Goal: Information Seeking & Learning: Learn about a topic

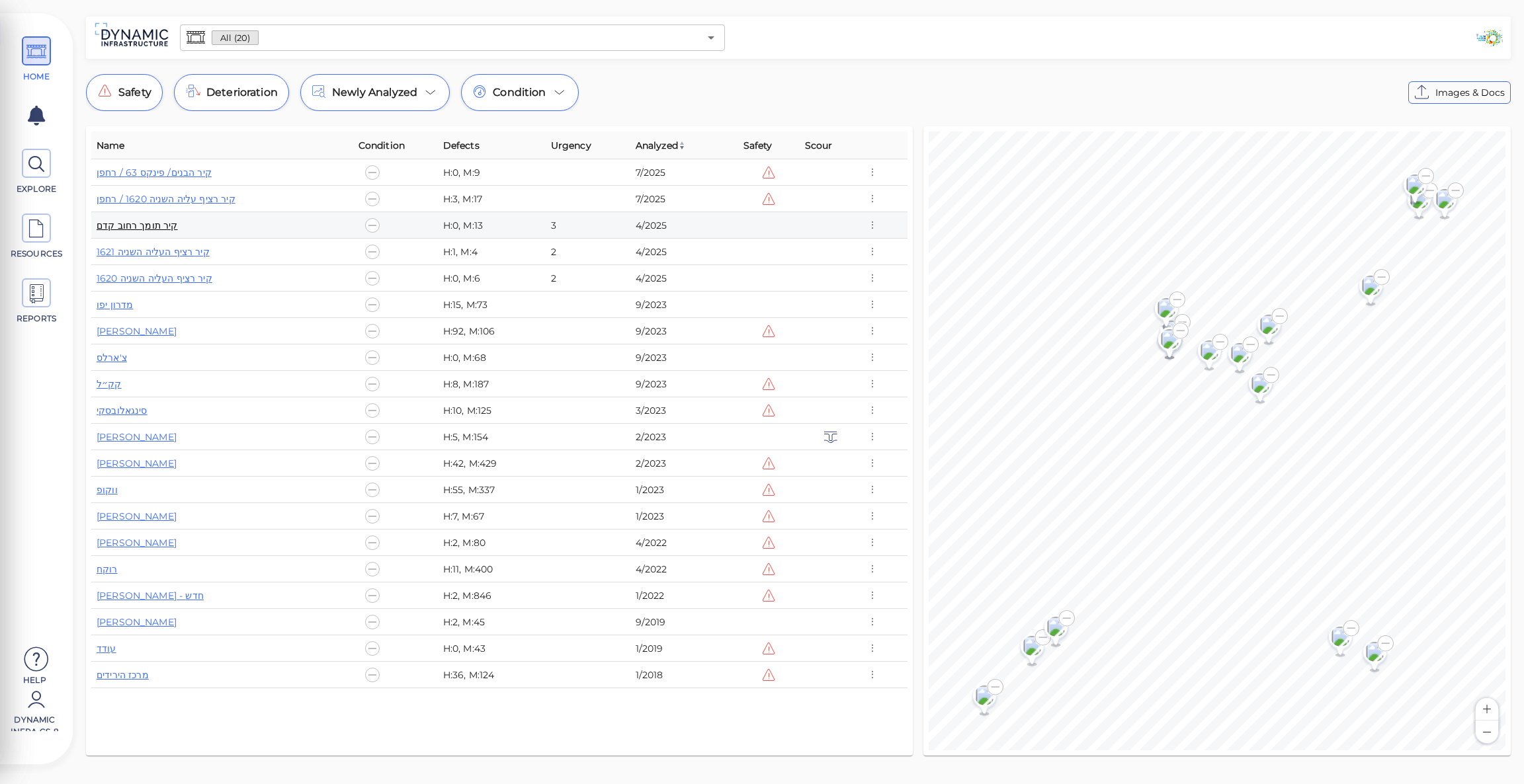
click at [138, 224] on link "קיר תומך רחוב קדם" at bounding box center [137, 225] width 81 height 12
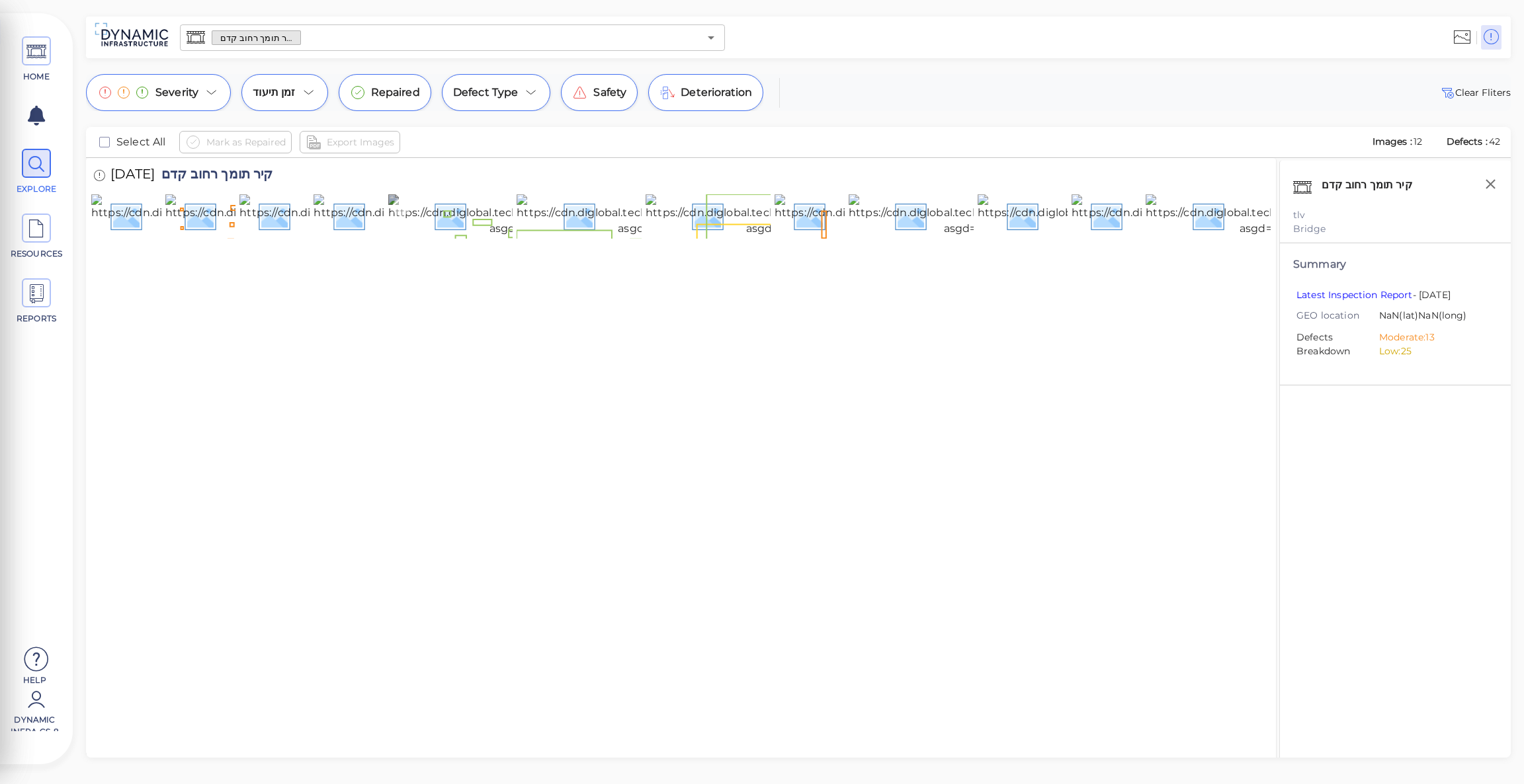
click at [464, 236] on img at bounding box center [518, 216] width 259 height 42
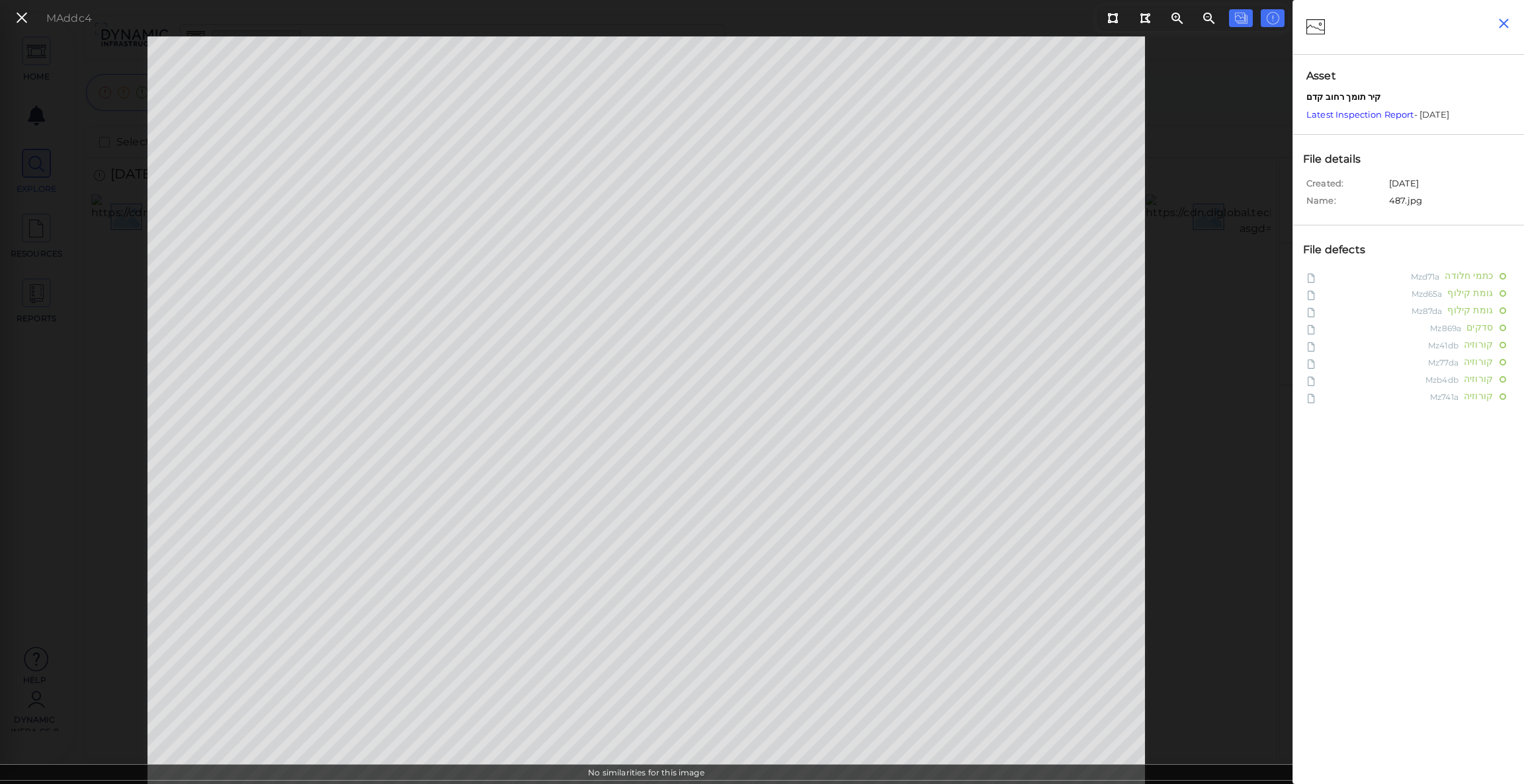
click at [1505, 19] on icon "button" at bounding box center [1503, 23] width 17 height 17
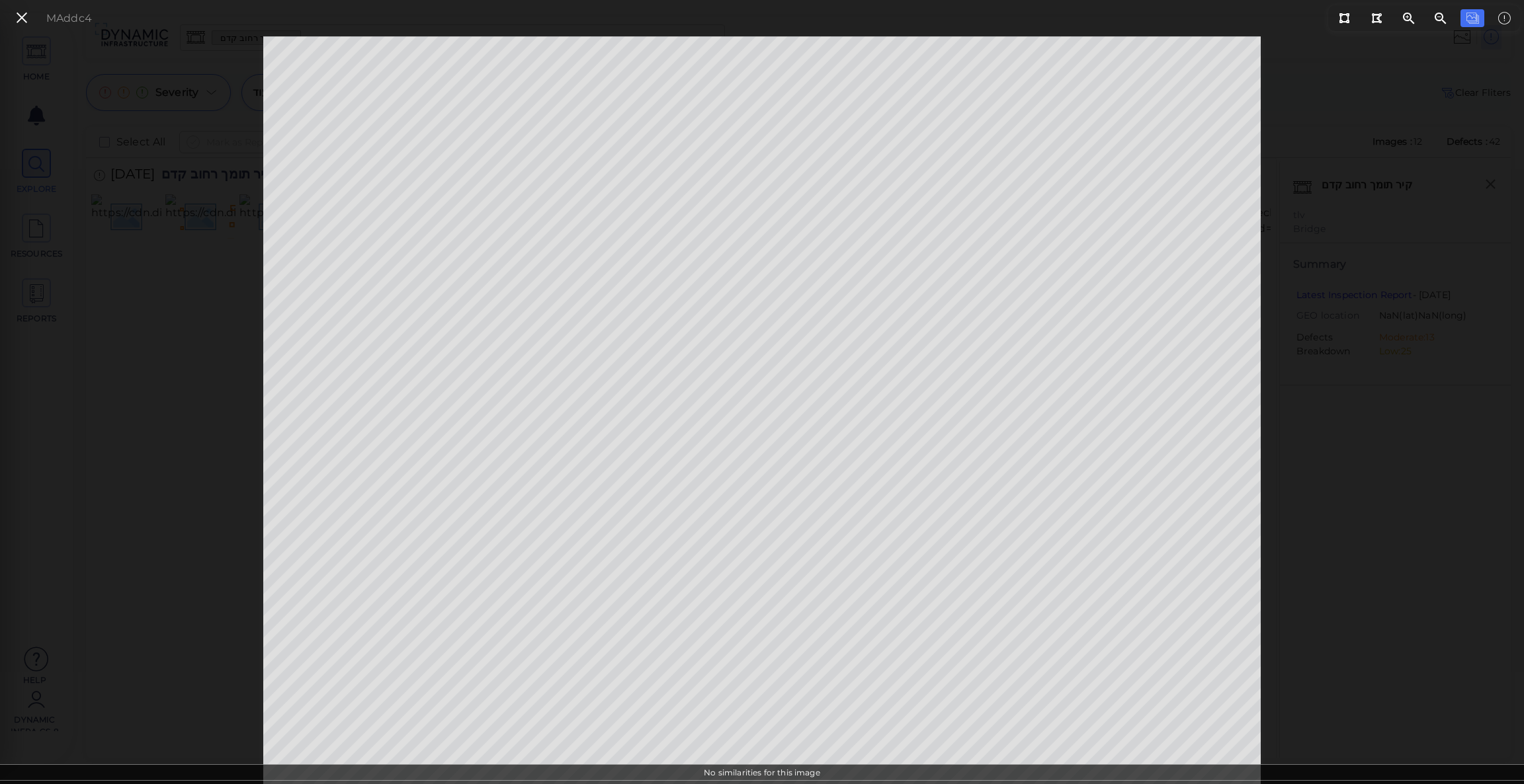
click at [6, 15] on div "MAddc4" at bounding box center [50, 18] width 95 height 28
click at [15, 17] on icon at bounding box center [21, 18] width 14 height 18
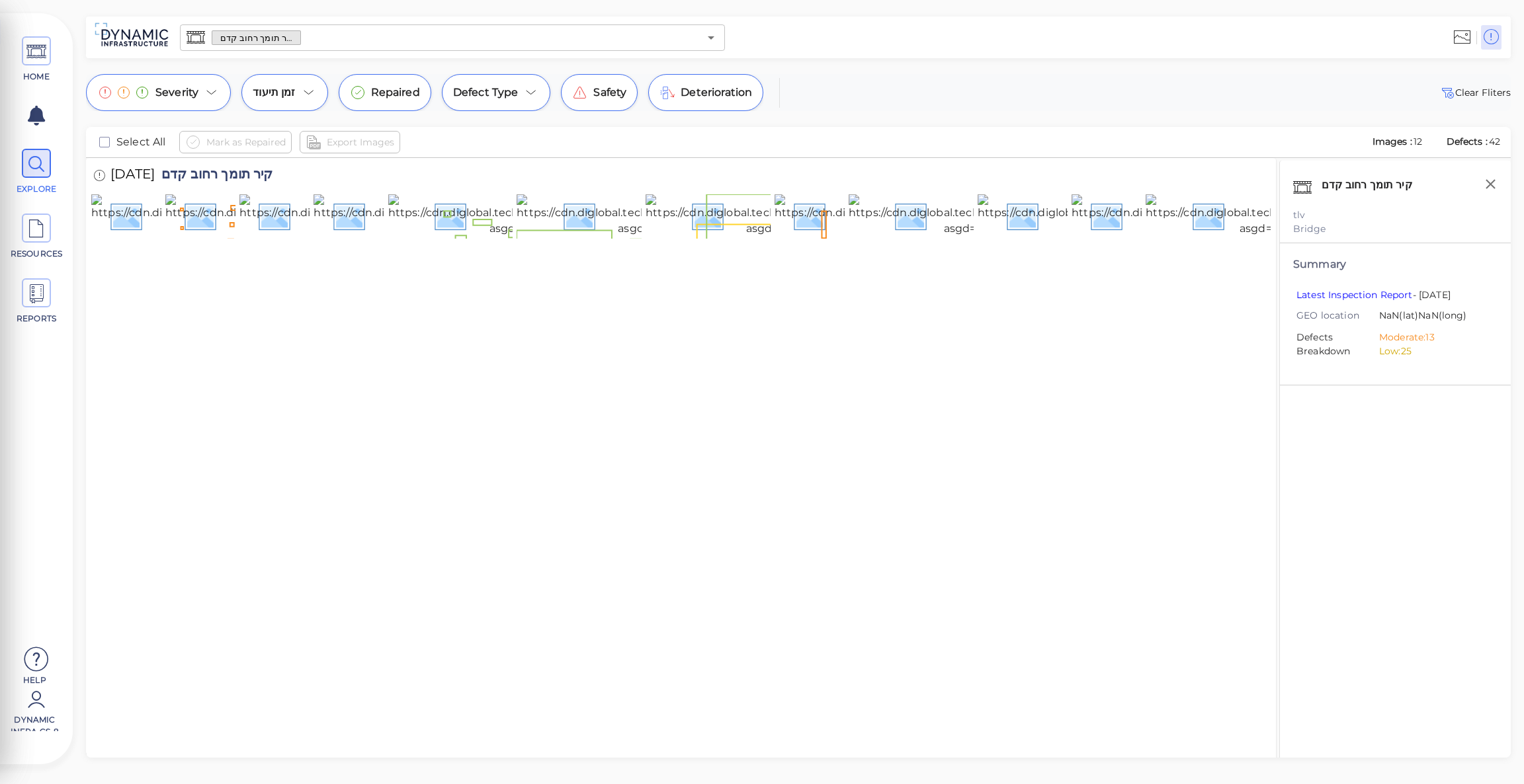
click at [504, 38] on input "text" at bounding box center [500, 37] width 398 height 19
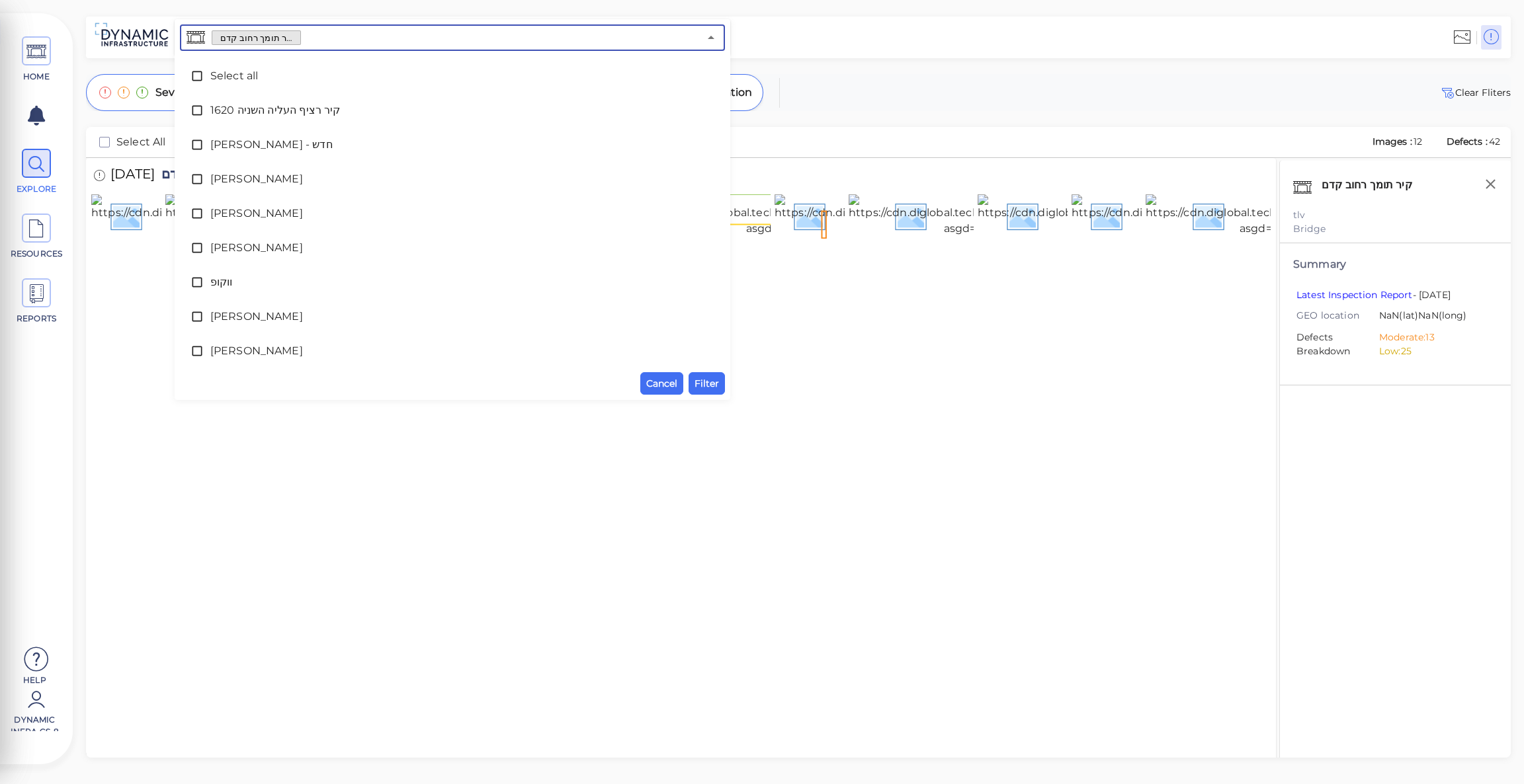
scroll to position [310, 0]
click at [234, 350] on span "קיר תומך רחוב קדם" at bounding box center [452, 350] width 484 height 16
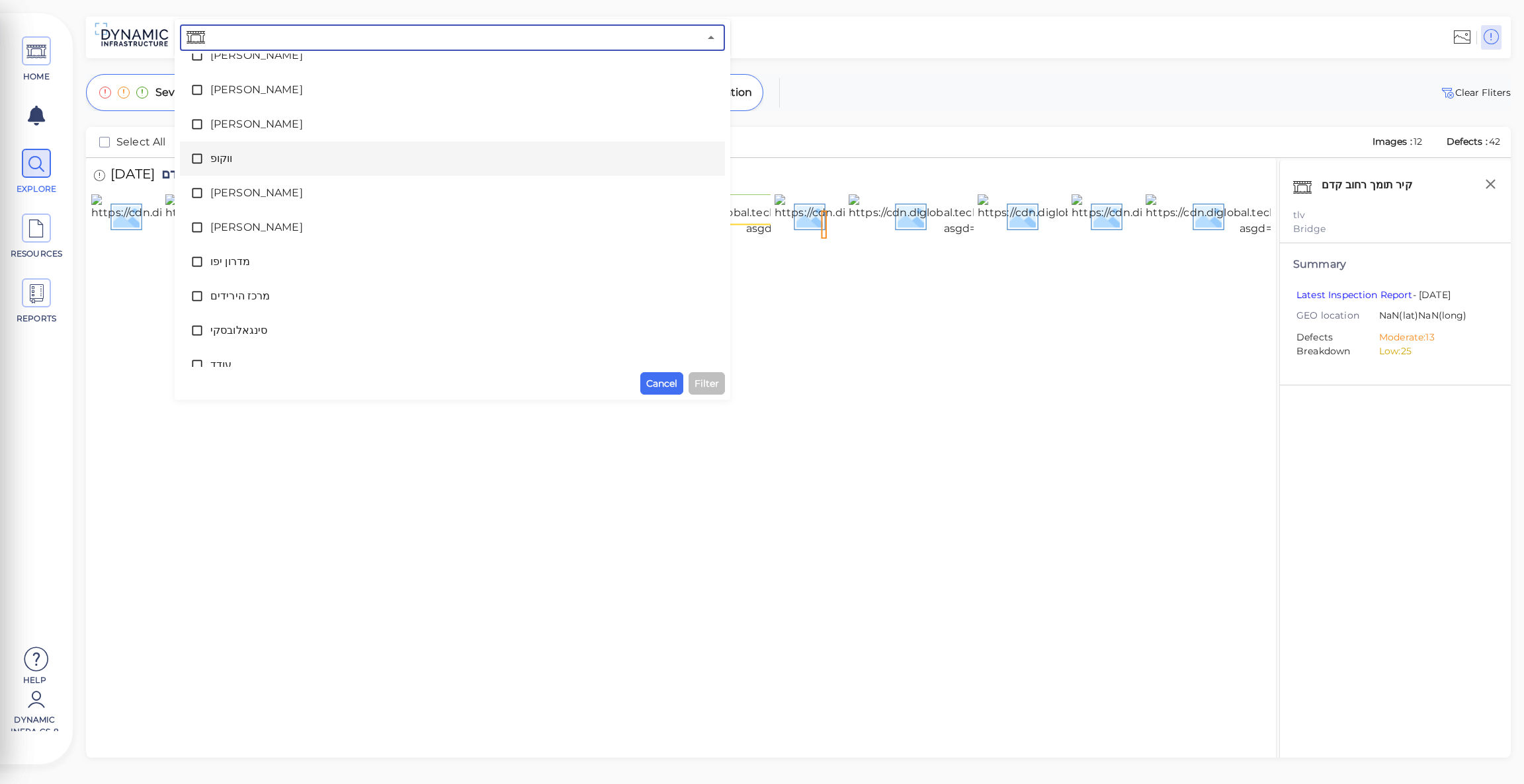
scroll to position [0, 0]
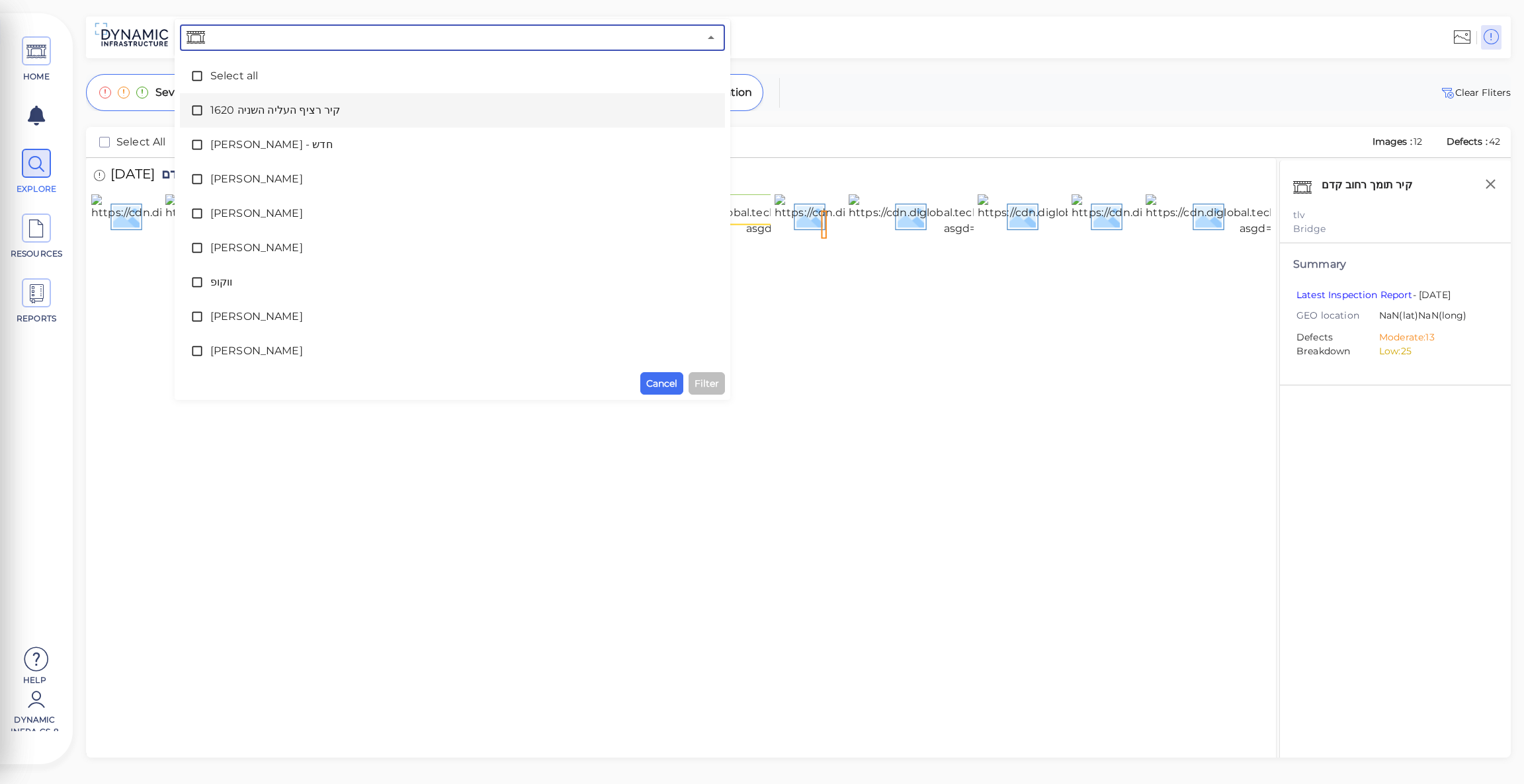
click at [237, 112] on span "1620 קיר רציף העליה השניה" at bounding box center [452, 111] width 484 height 16
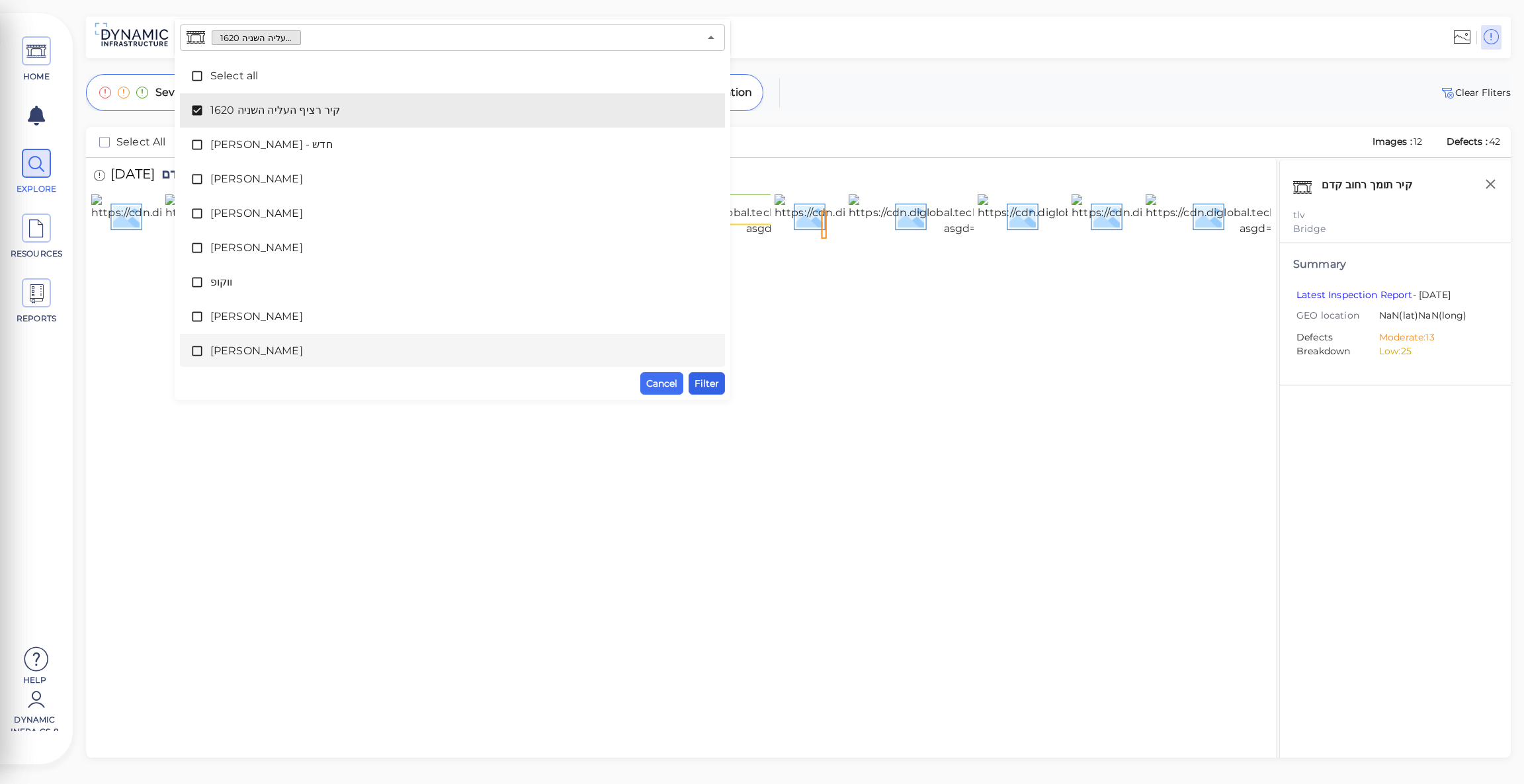
click at [712, 378] on span "Filter" at bounding box center [707, 383] width 25 height 16
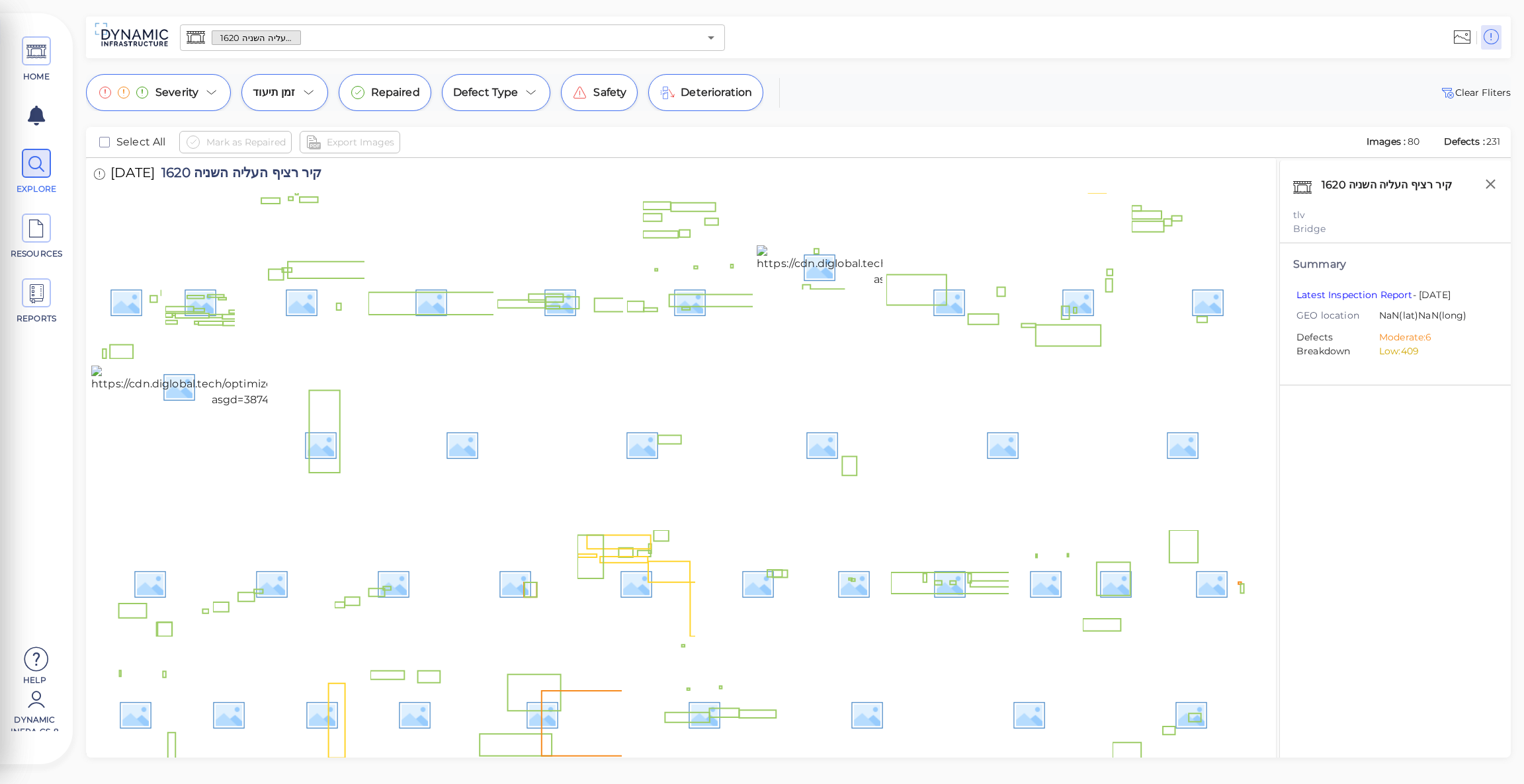
scroll to position [525, 0]
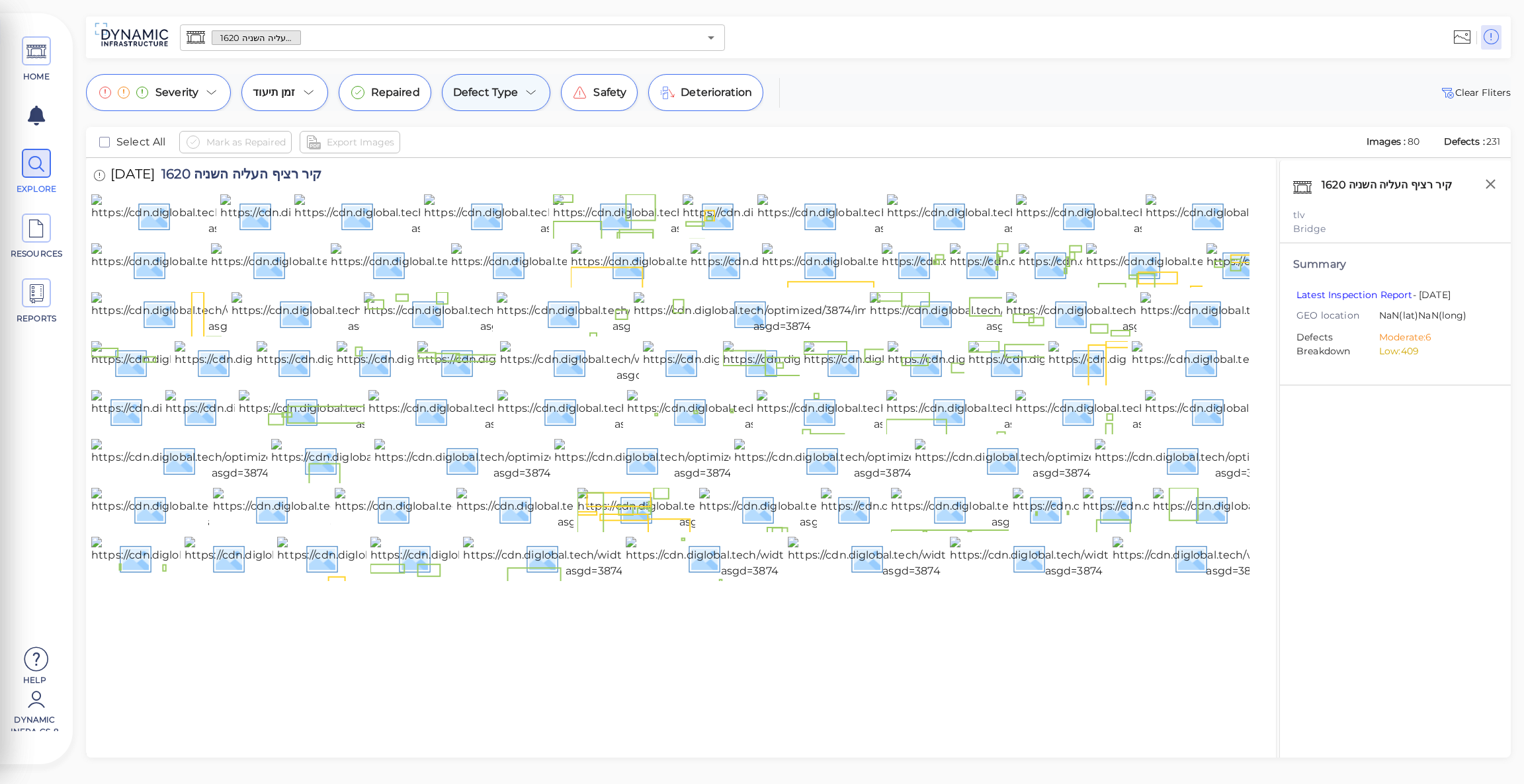
click at [503, 95] on span "Defect Type" at bounding box center [486, 93] width 65 height 16
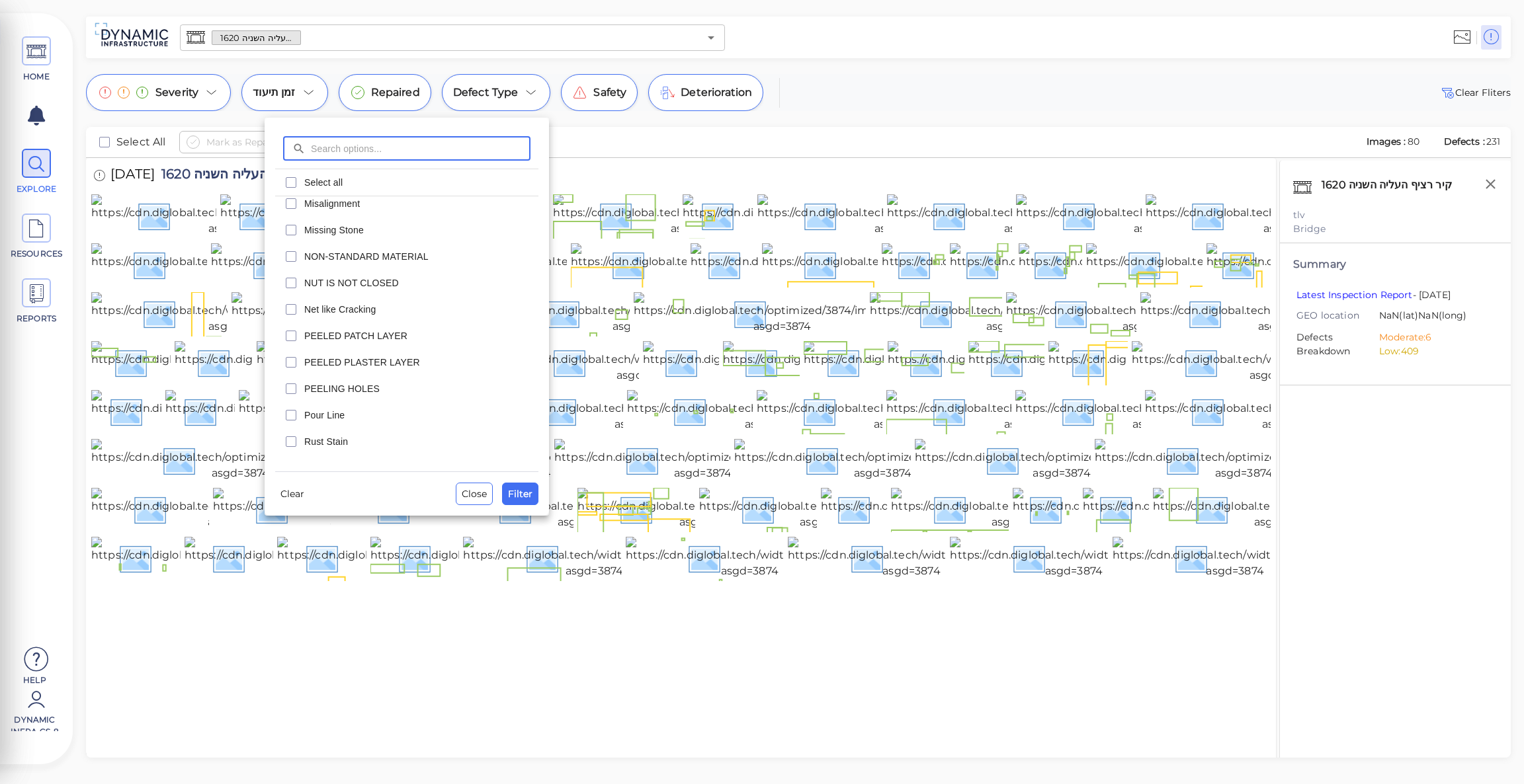
scroll to position [748, 0]
click at [687, 142] on div at bounding box center [762, 392] width 1524 height 784
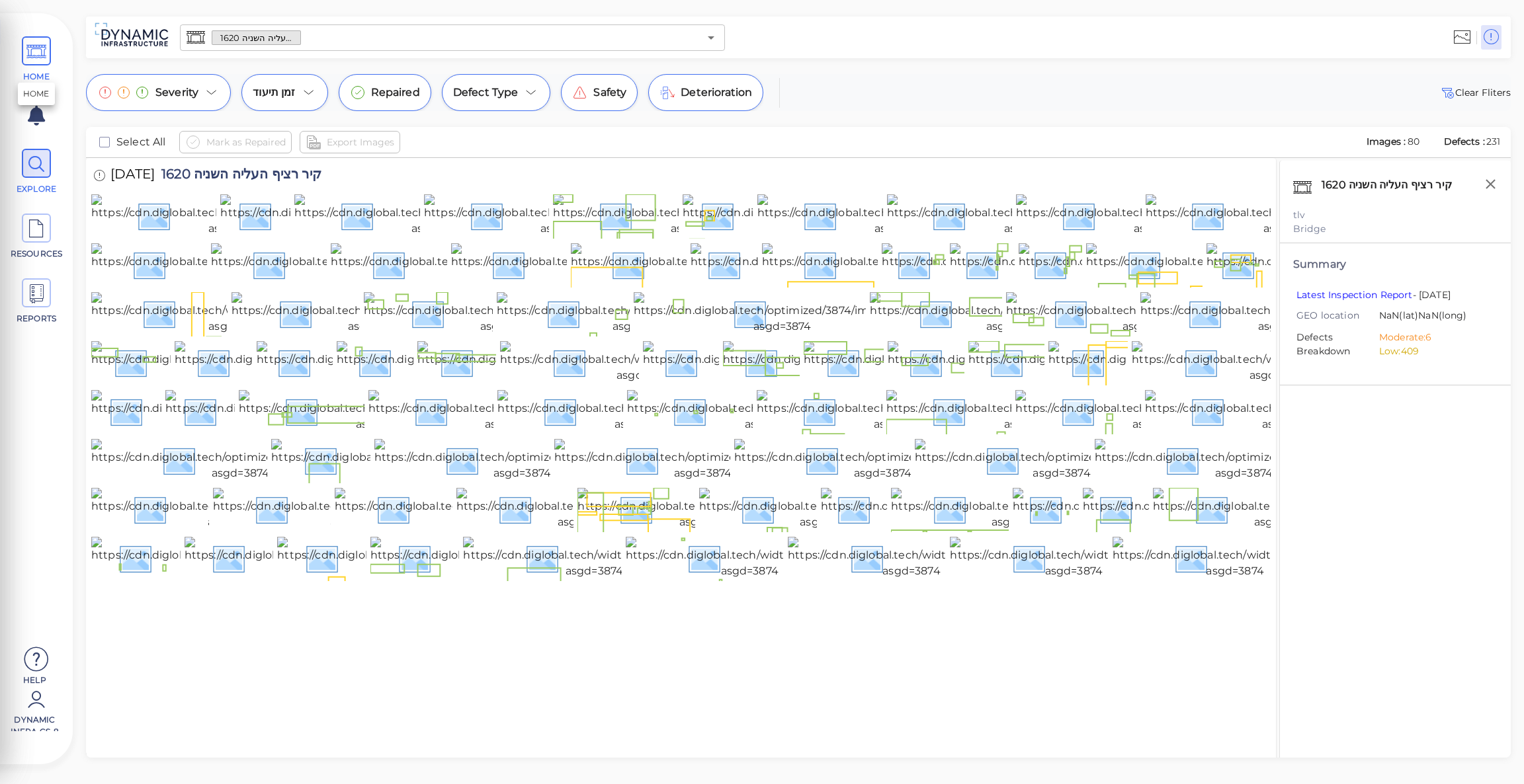
click at [36, 50] on icon at bounding box center [36, 52] width 19 height 30
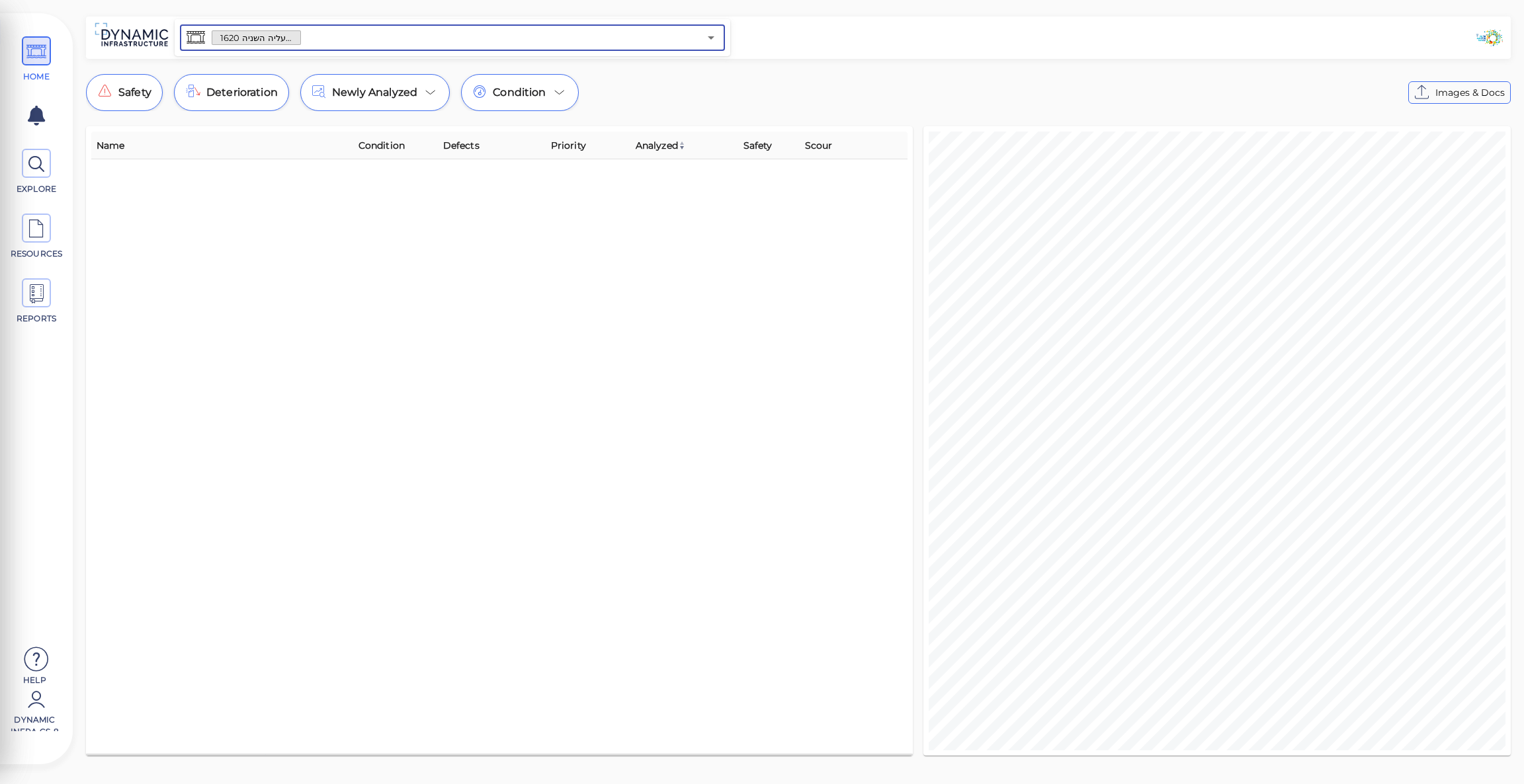
click at [405, 45] on input "text" at bounding box center [500, 37] width 398 height 19
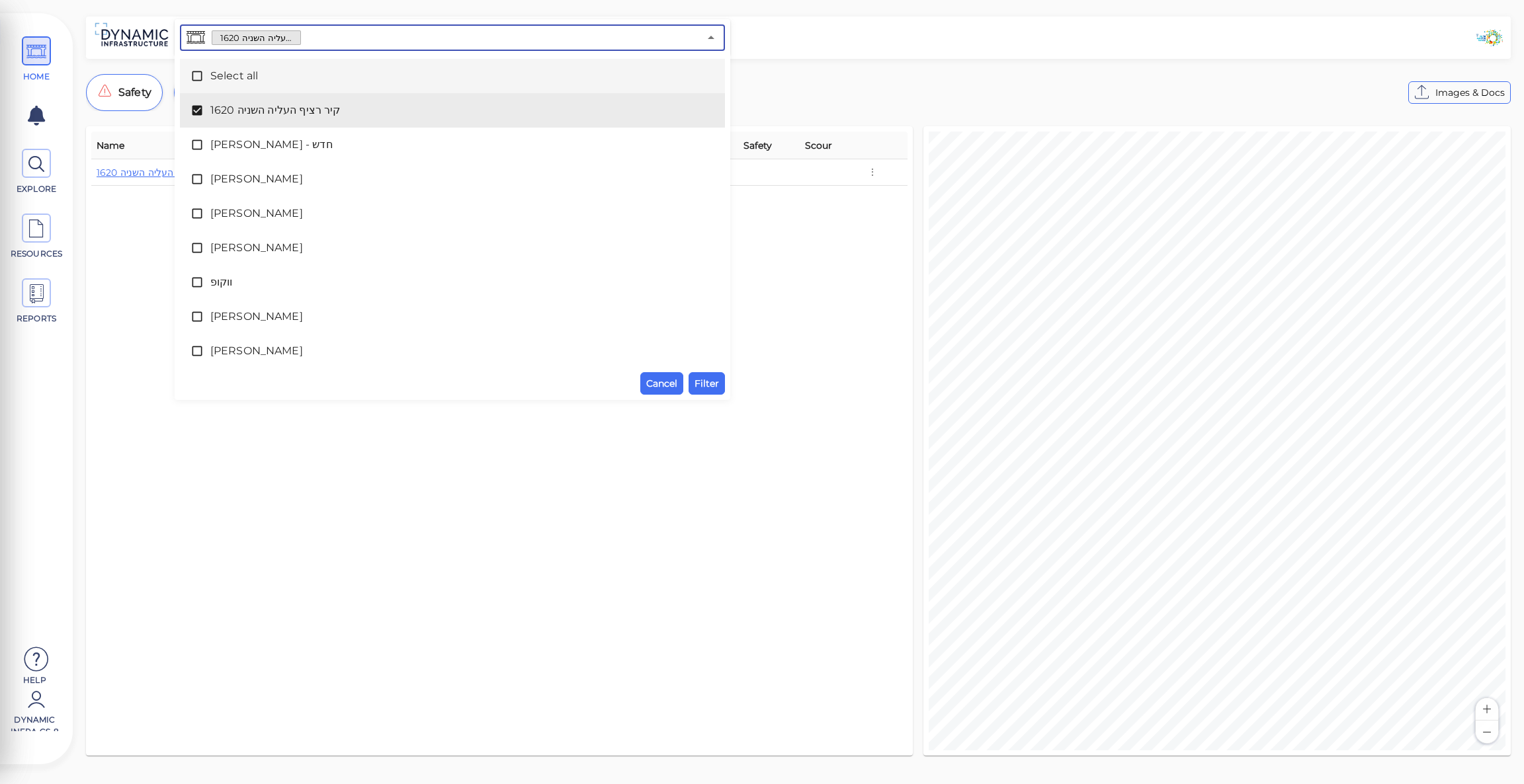
click at [260, 72] on span "Select all" at bounding box center [452, 76] width 484 height 16
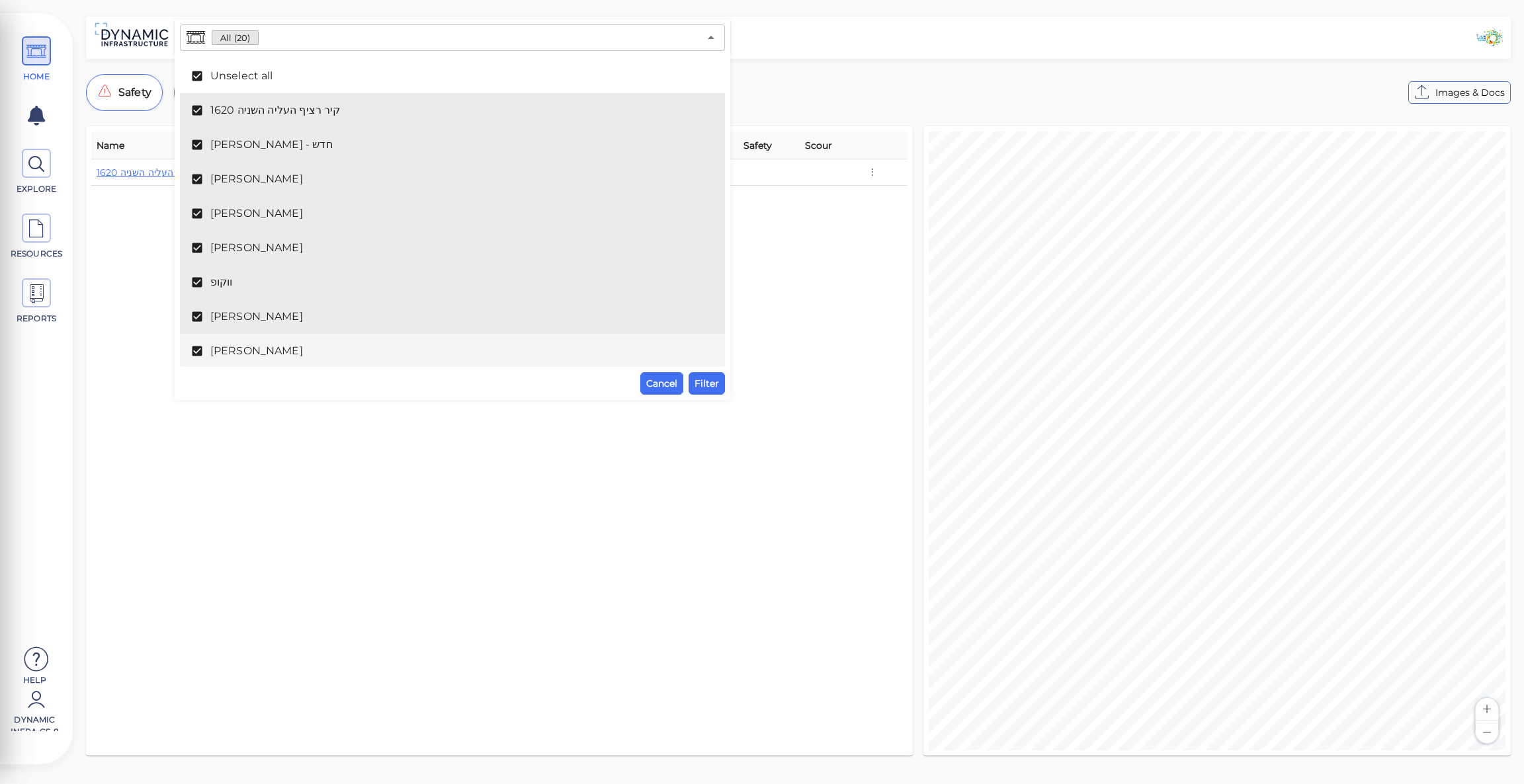
click at [250, 443] on div "Name Condition Defects Urgency Analyzed Safety Scour 1620 קיר רציף העליה השניה …" at bounding box center [499, 441] width 816 height 619
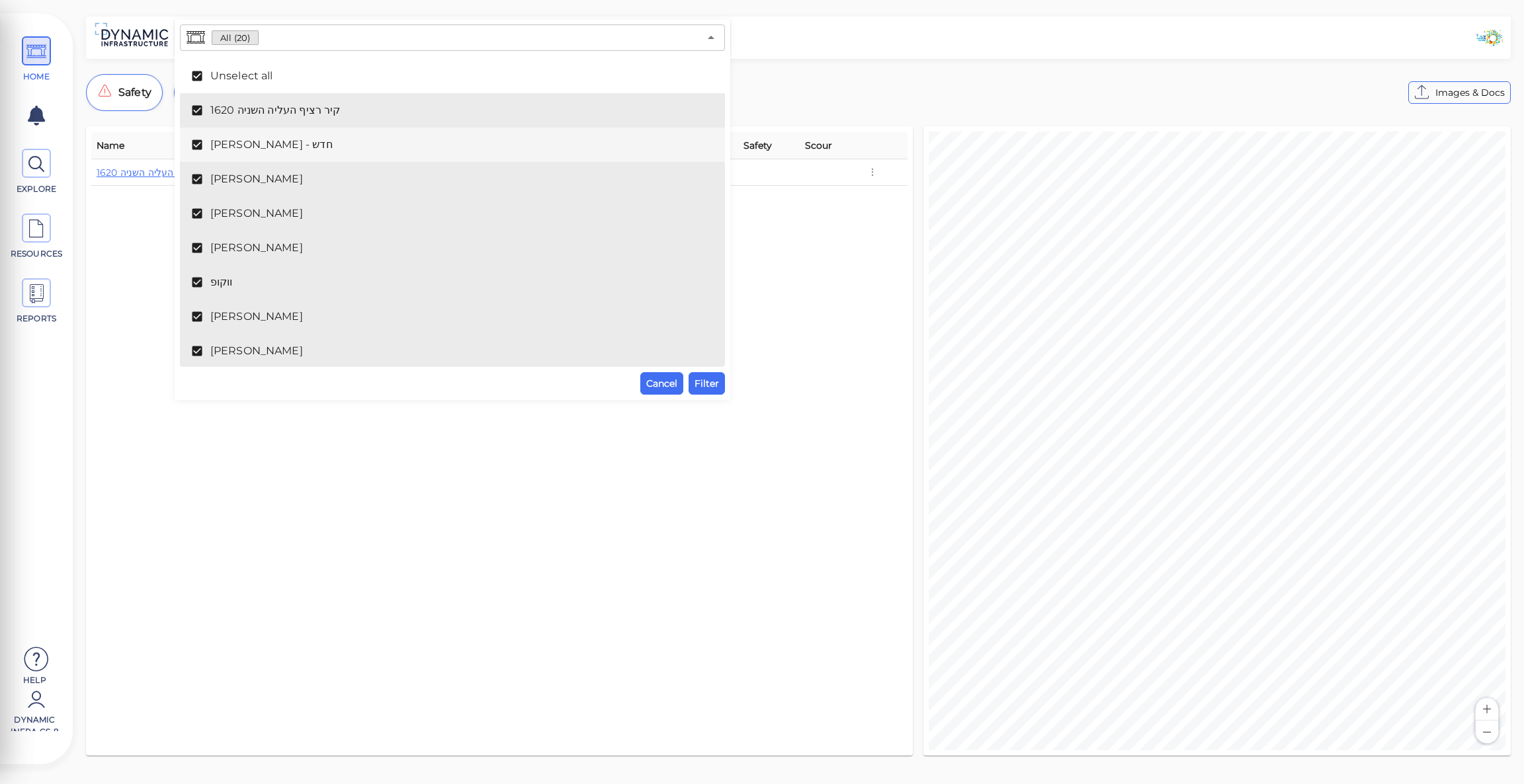
click at [871, 62] on div "All (20) ​ Unselect all 1620 קיר רציף העליה השניה בן אליעזר - חדש בן אליעזר - י…" at bounding box center [797, 390] width 1451 height 747
click at [50, 58] on span at bounding box center [36, 50] width 29 height 29
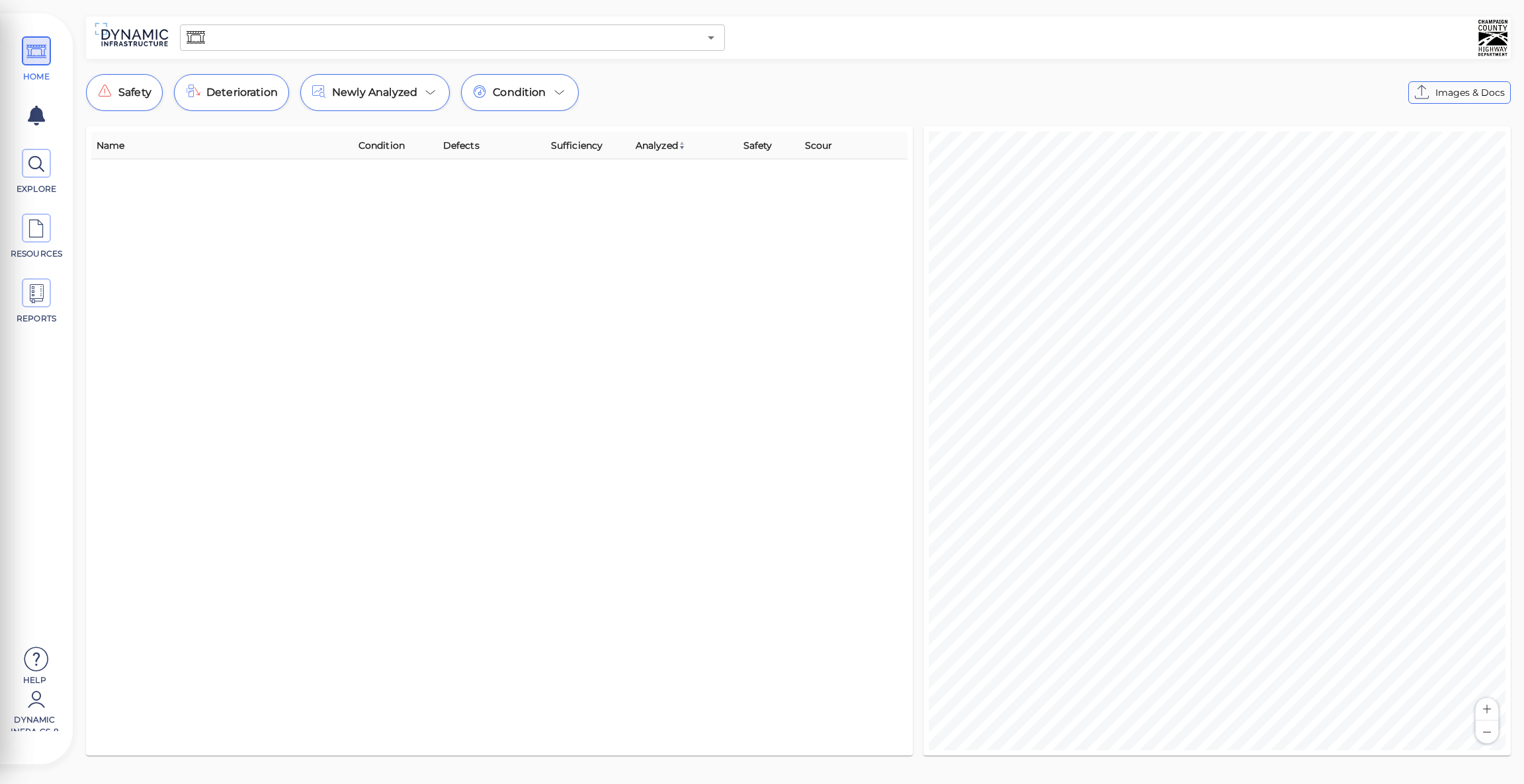
click at [708, 47] on div "​" at bounding box center [452, 38] width 545 height 27
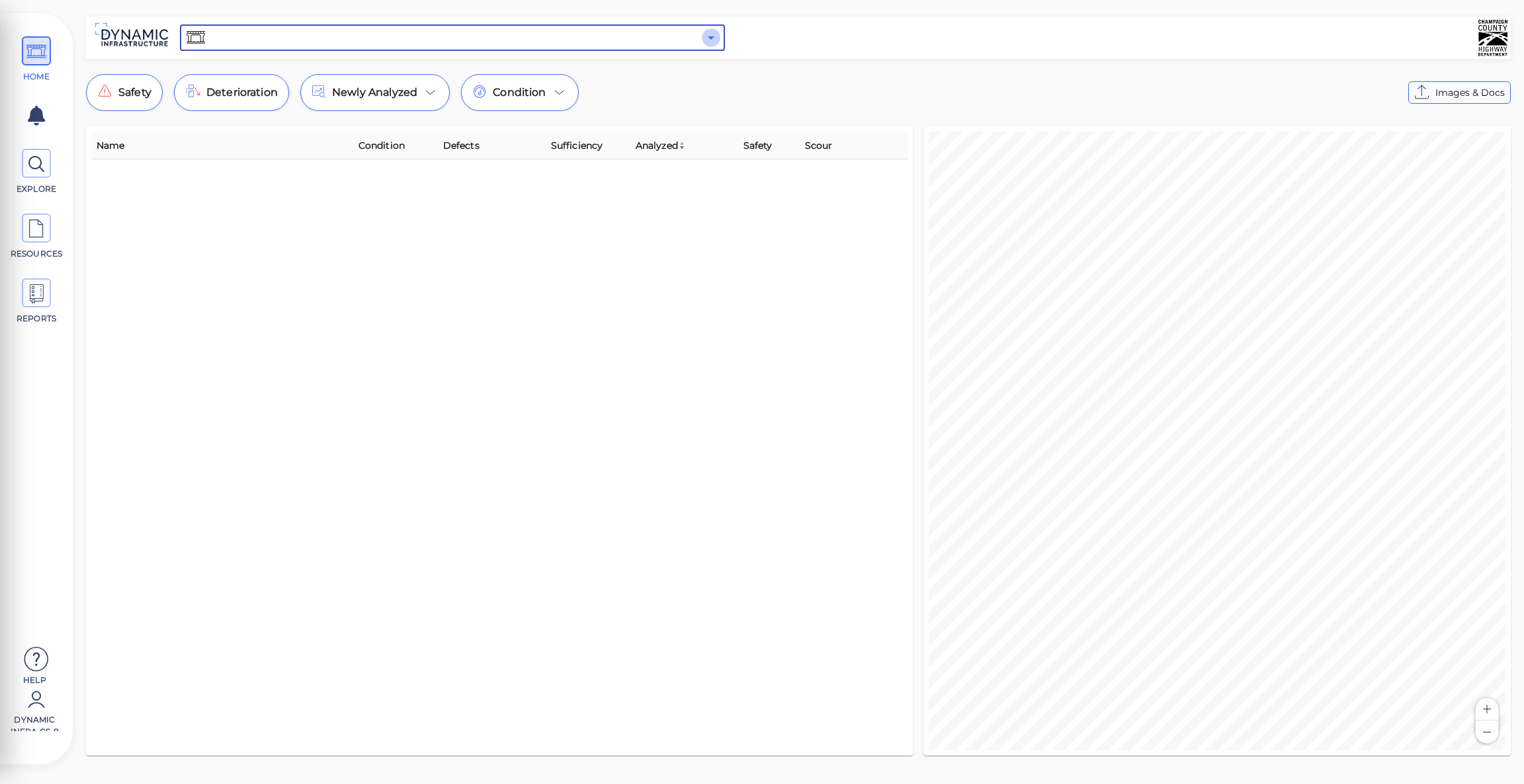
click at [707, 33] on icon "Open" at bounding box center [711, 38] width 16 height 16
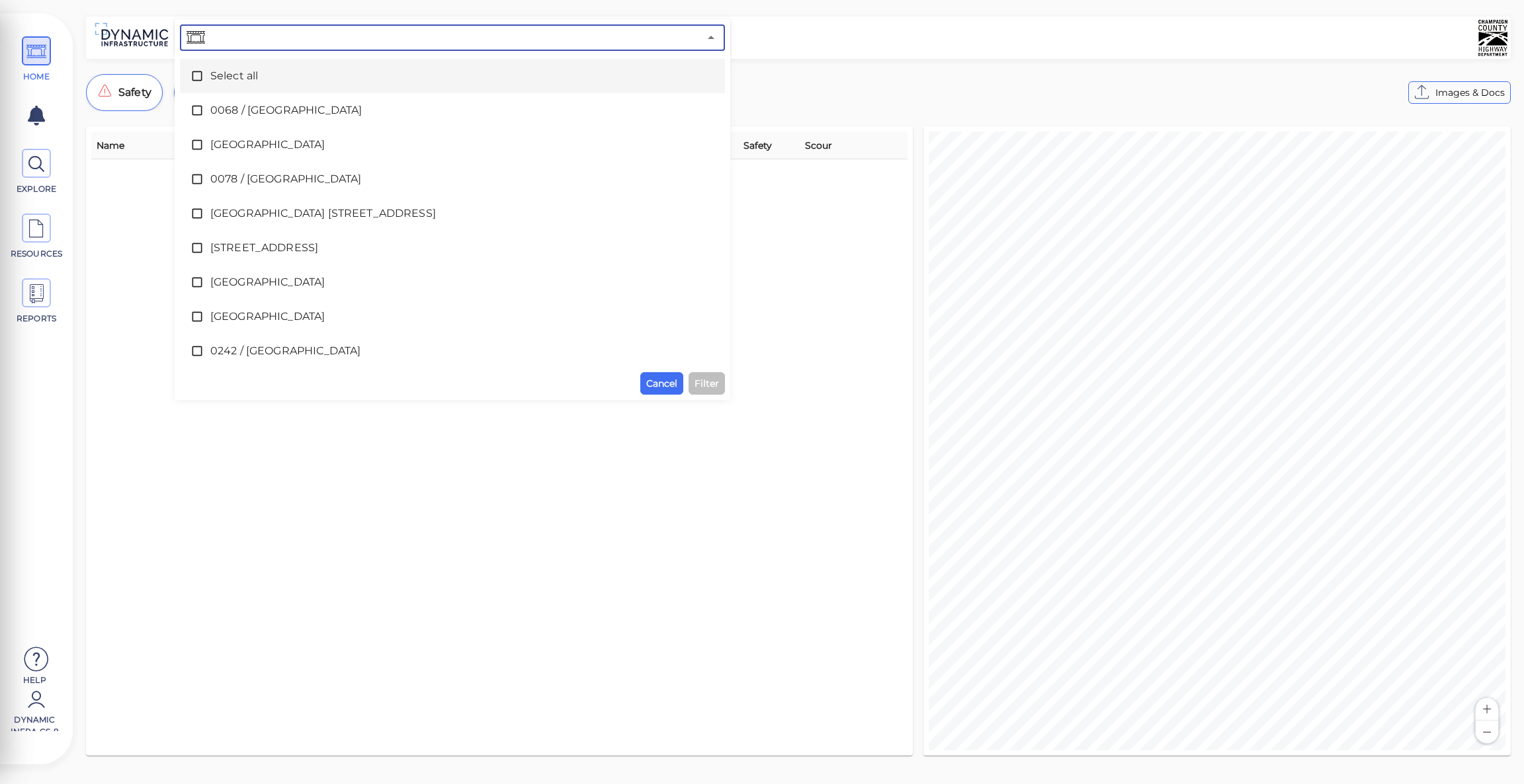
click at [273, 73] on span "Select all" at bounding box center [452, 76] width 484 height 16
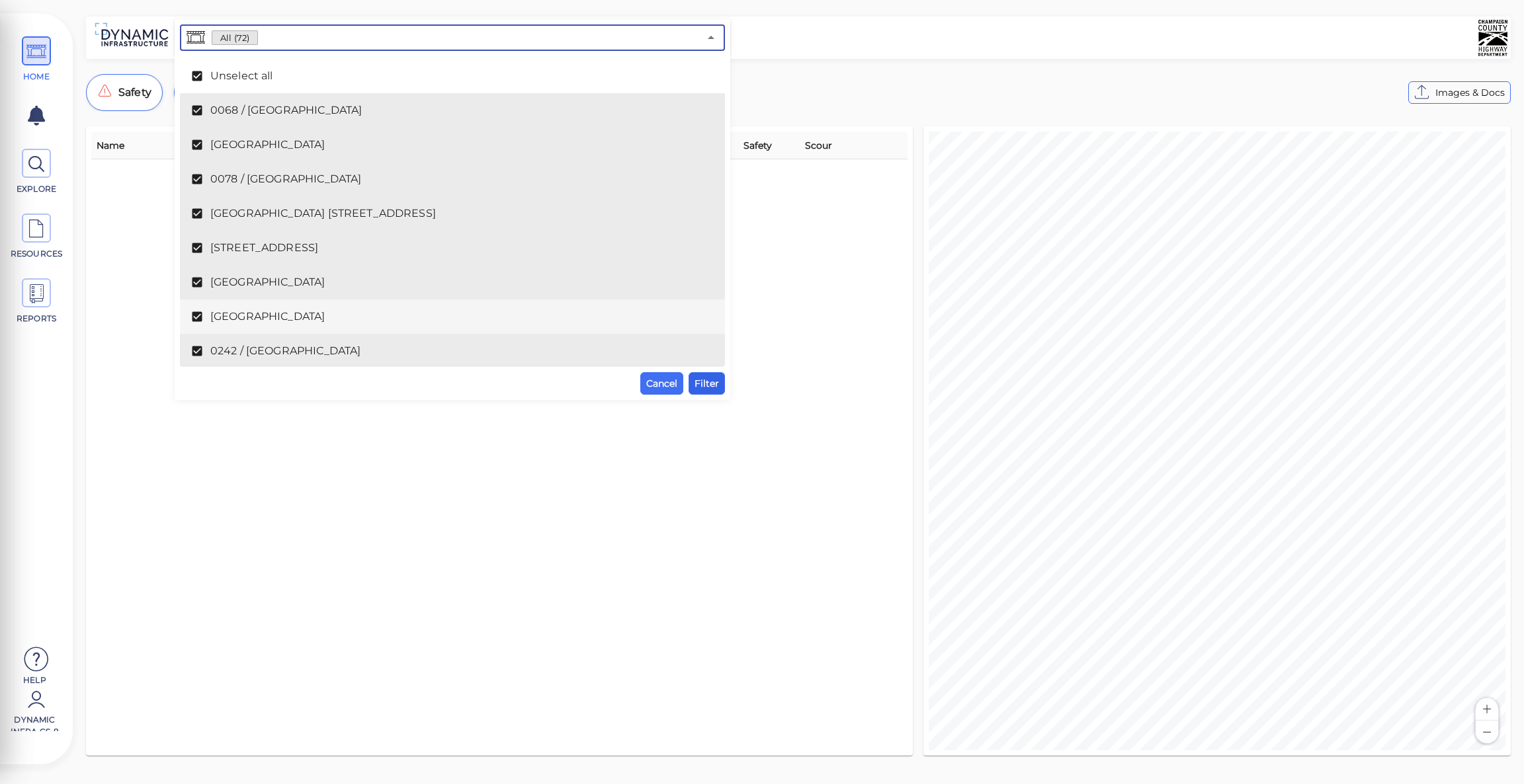
click at [693, 380] on button "Filter" at bounding box center [706, 383] width 36 height 22
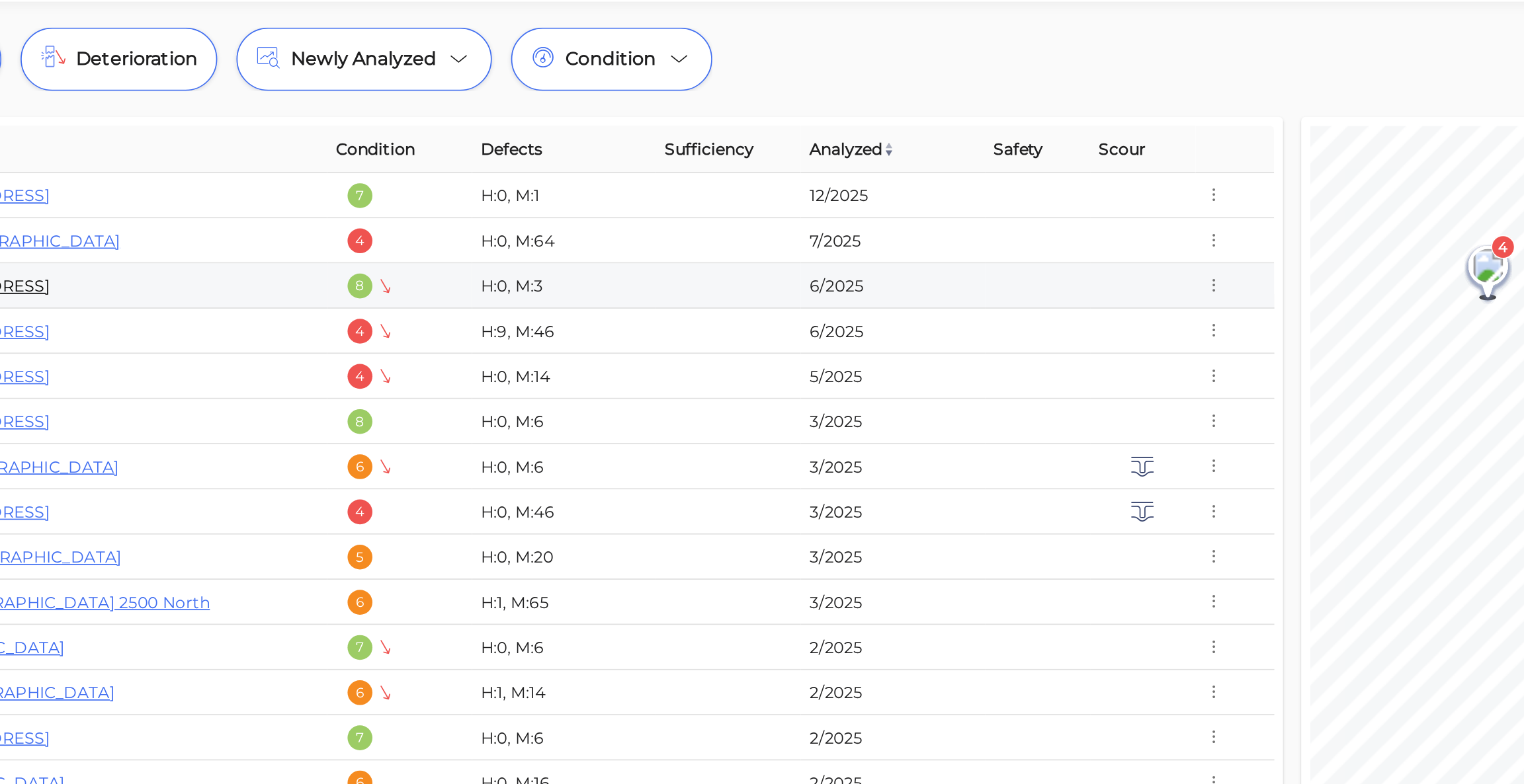
click at [166, 226] on link "4581 / Flatville Road" at bounding box center [143, 225] width 94 height 12
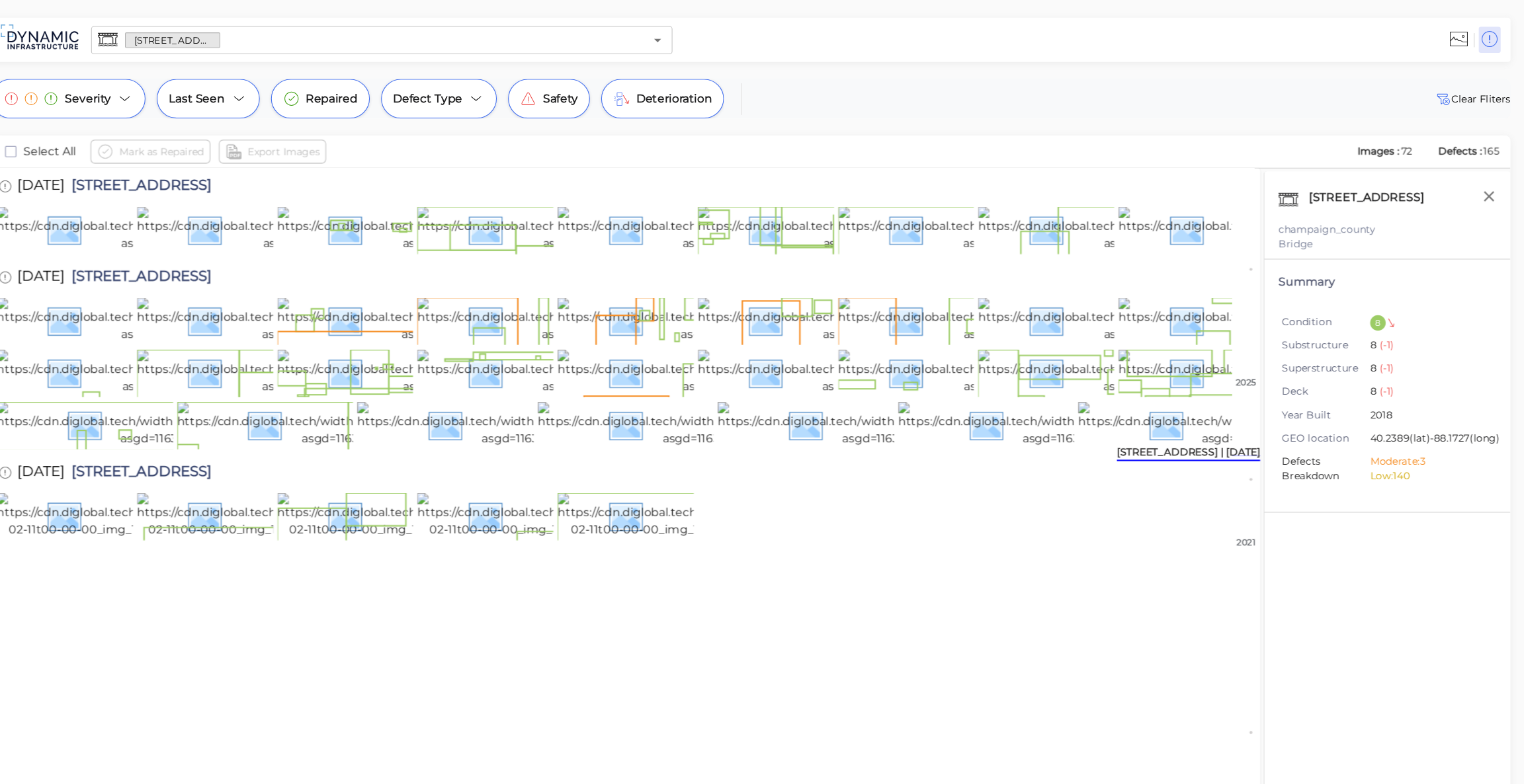
scroll to position [454, 0]
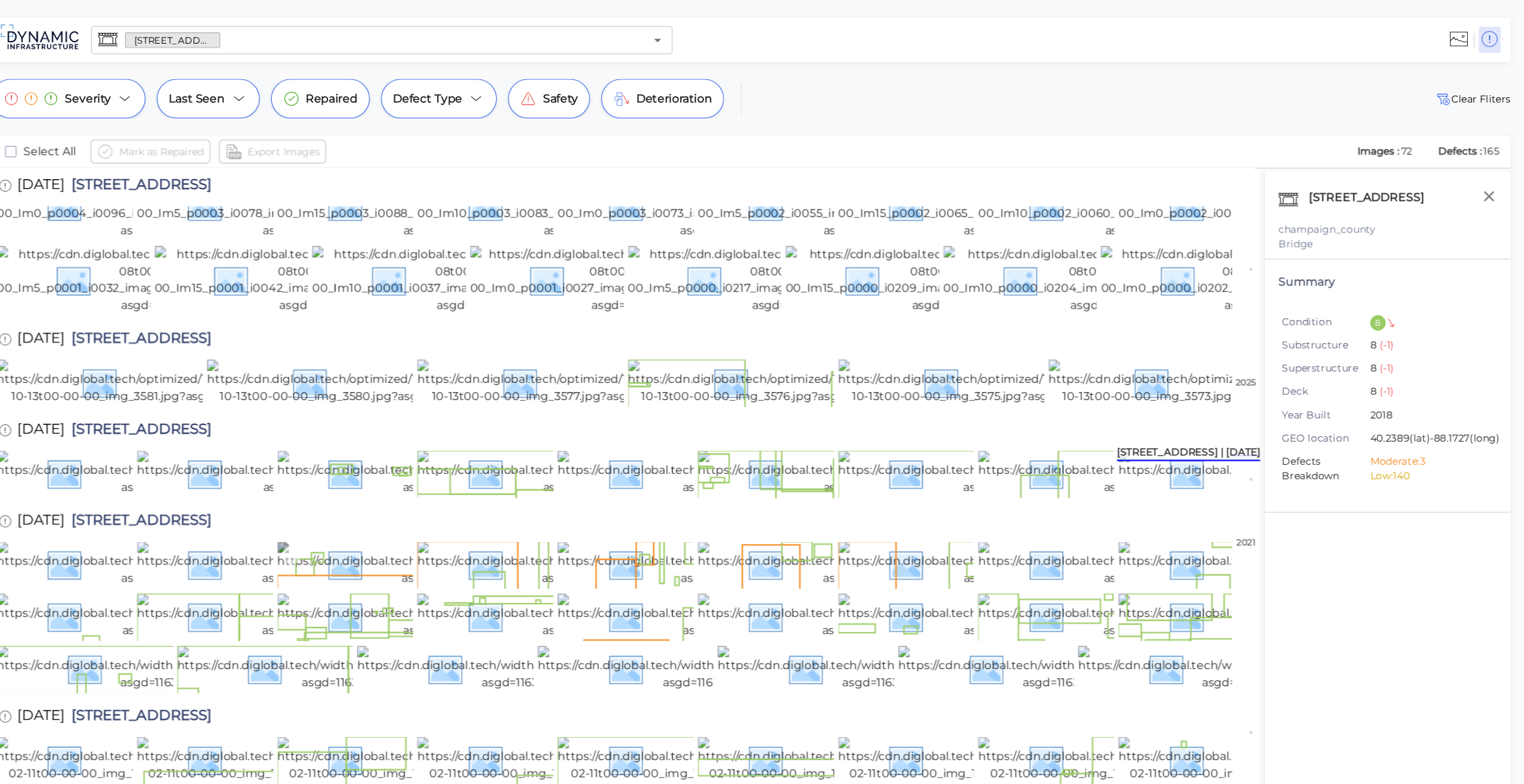
click at [449, 550] on img at bounding box center [498, 529] width 287 height 42
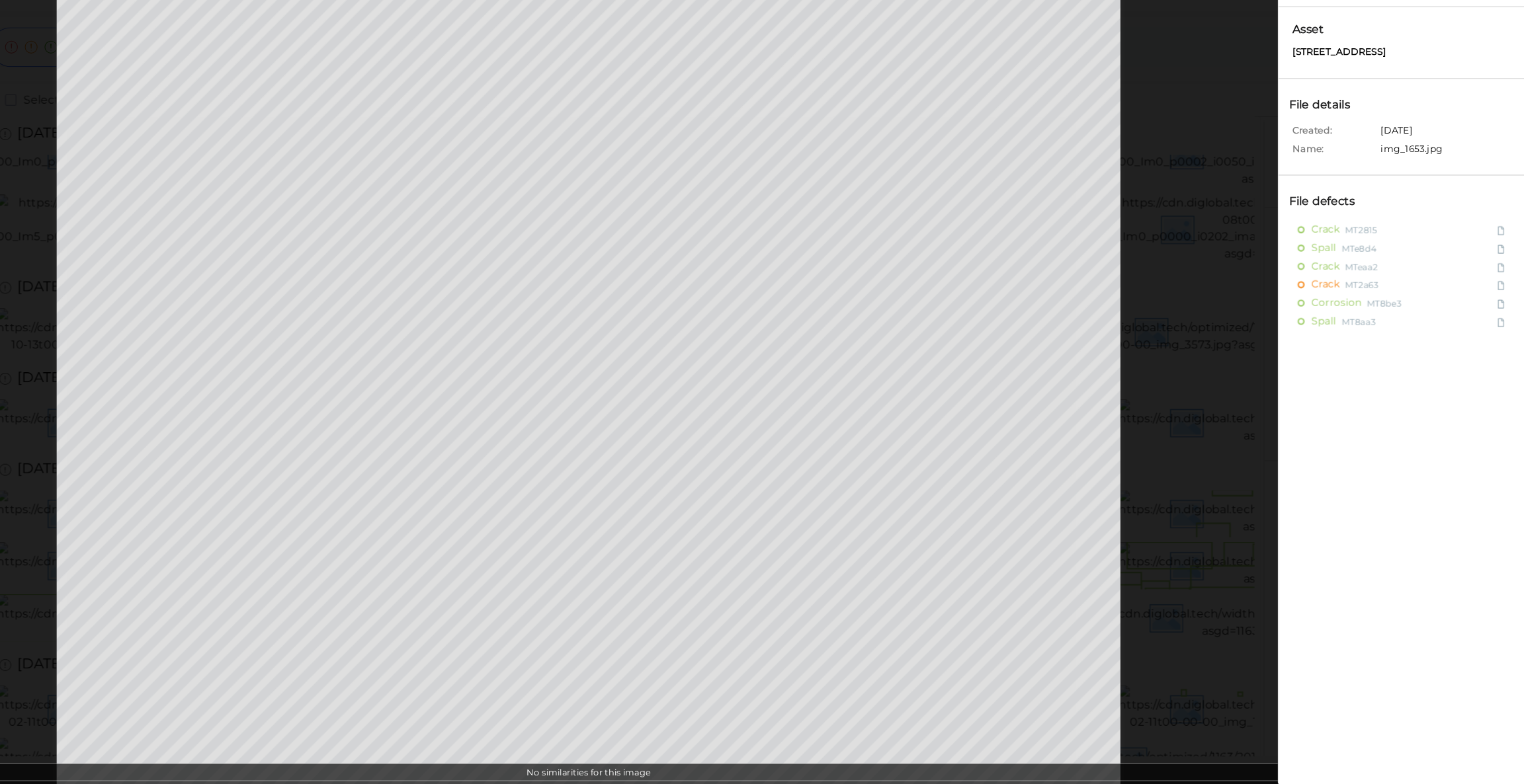
click at [129, 93] on div "MA14d8" at bounding box center [646, 410] width 1292 height 748
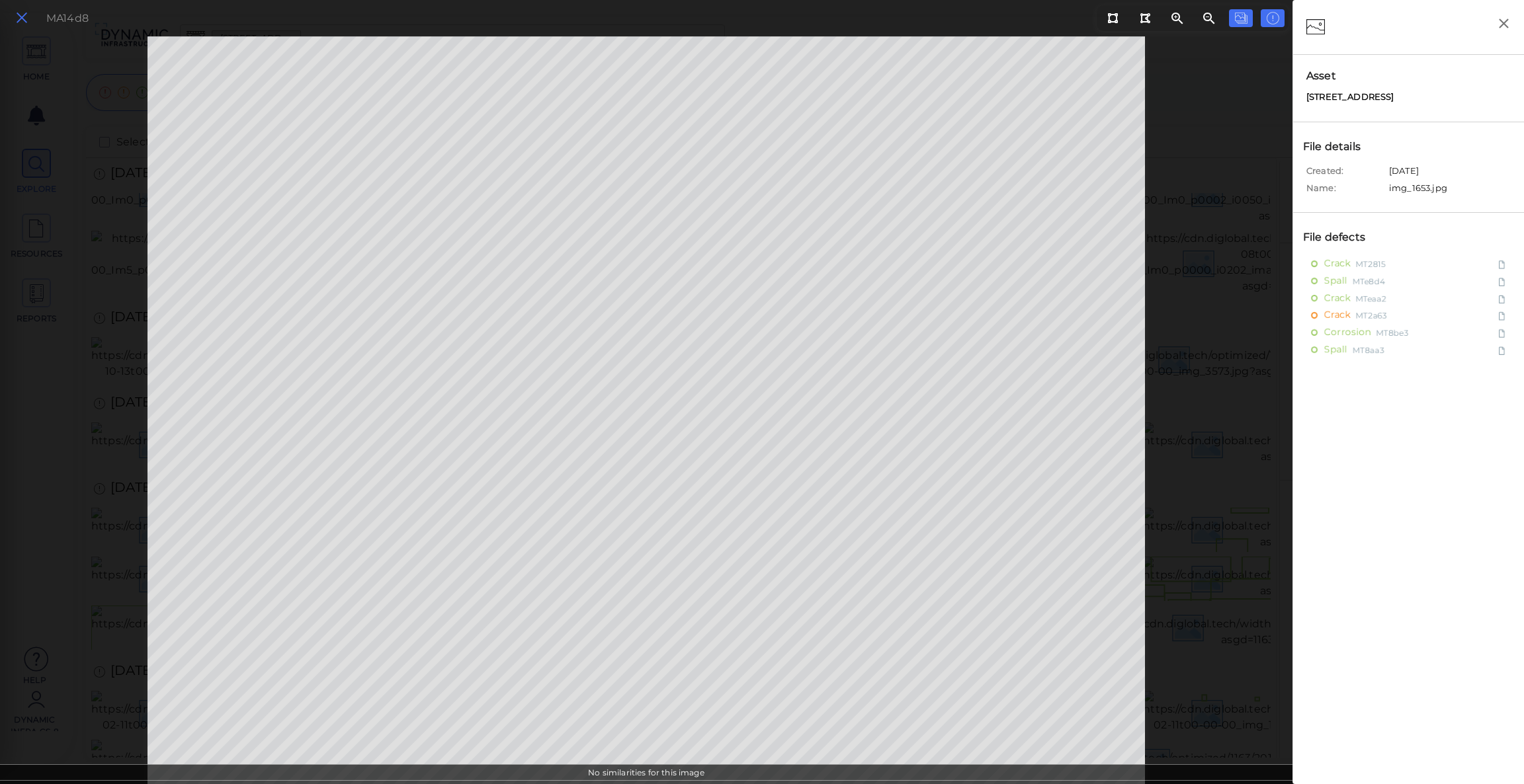
click at [25, 12] on icon at bounding box center [21, 18] width 14 height 18
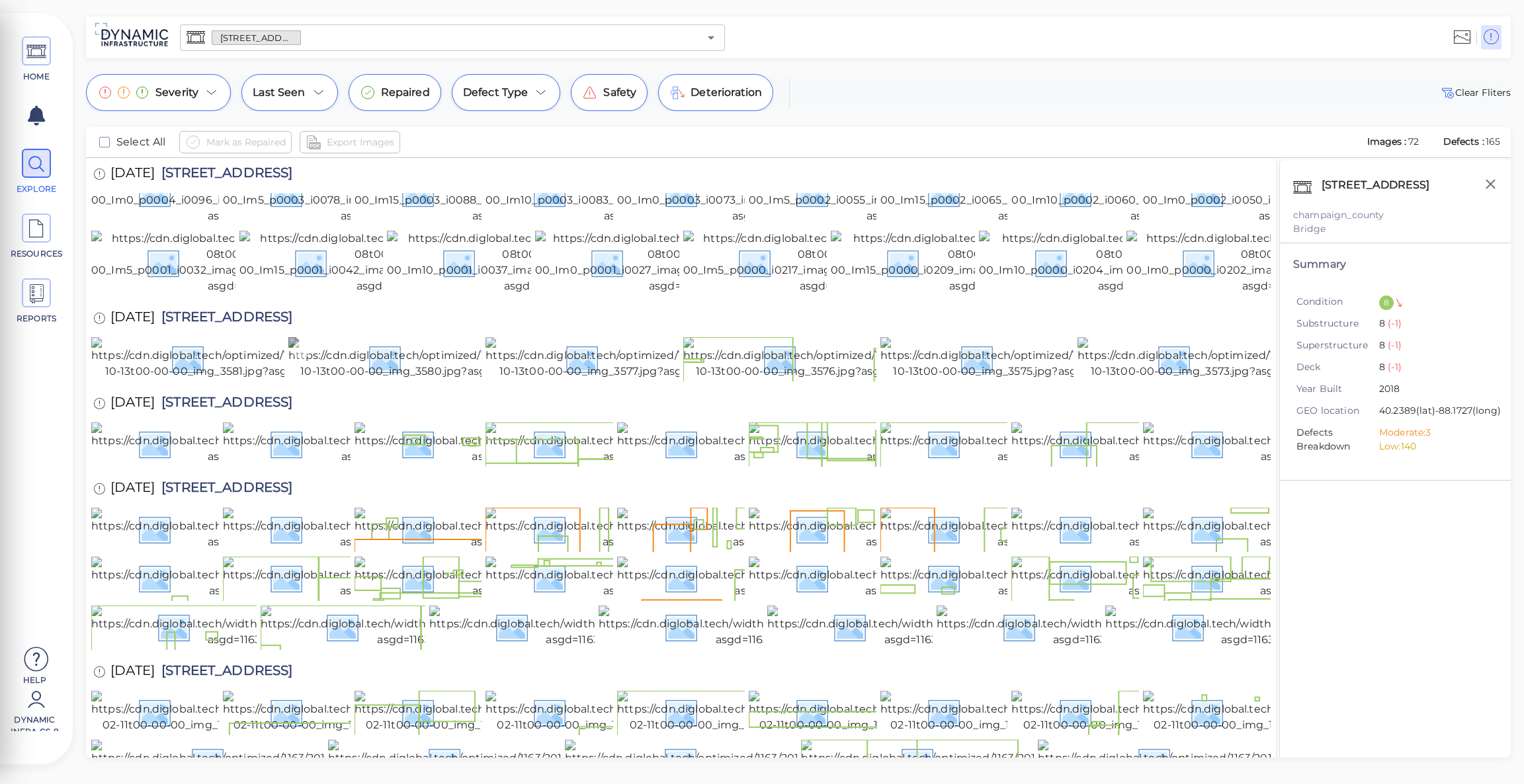
click at [347, 337] on img at bounding box center [411, 358] width 244 height 42
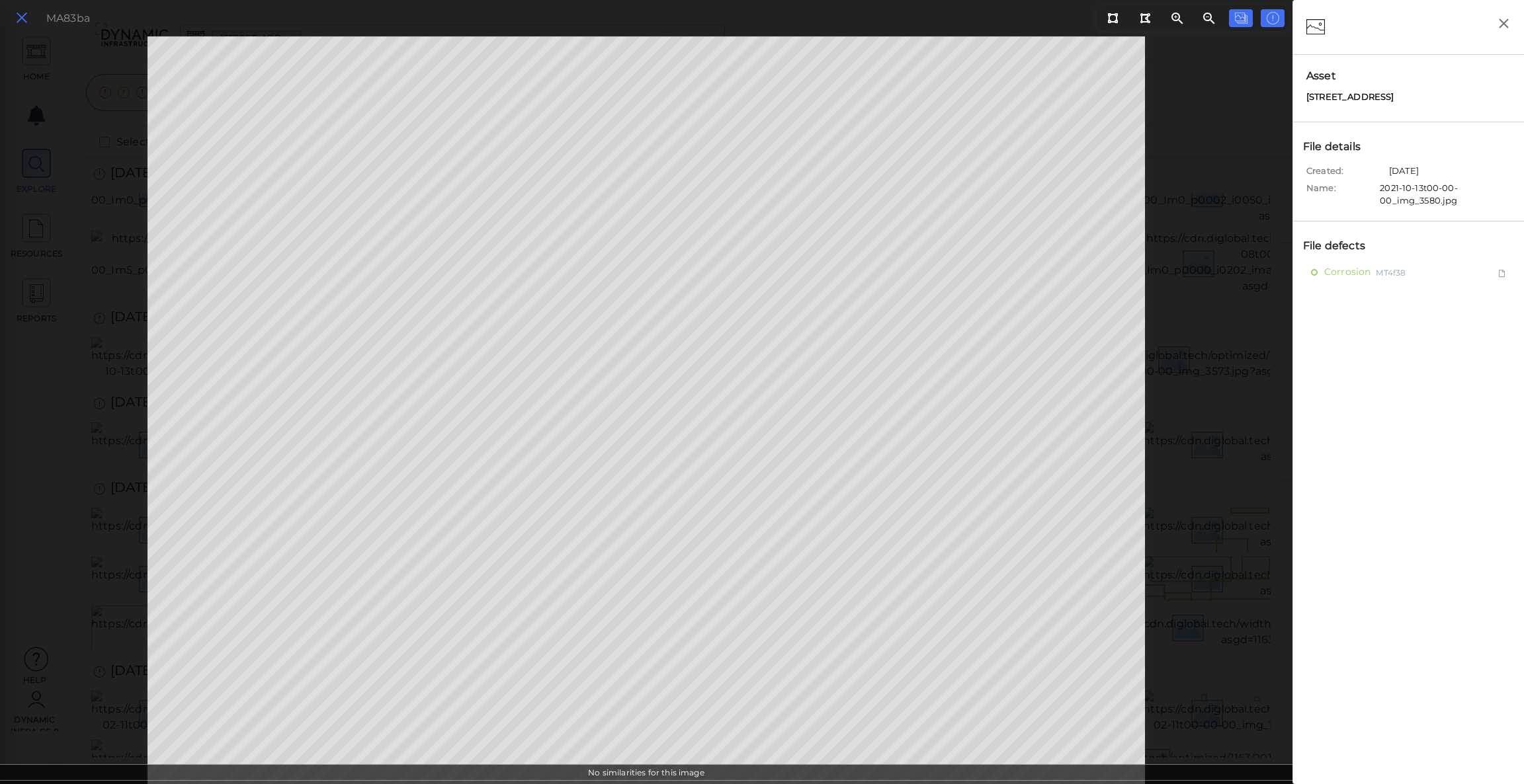
click at [28, 23] on icon at bounding box center [21, 18] width 14 height 18
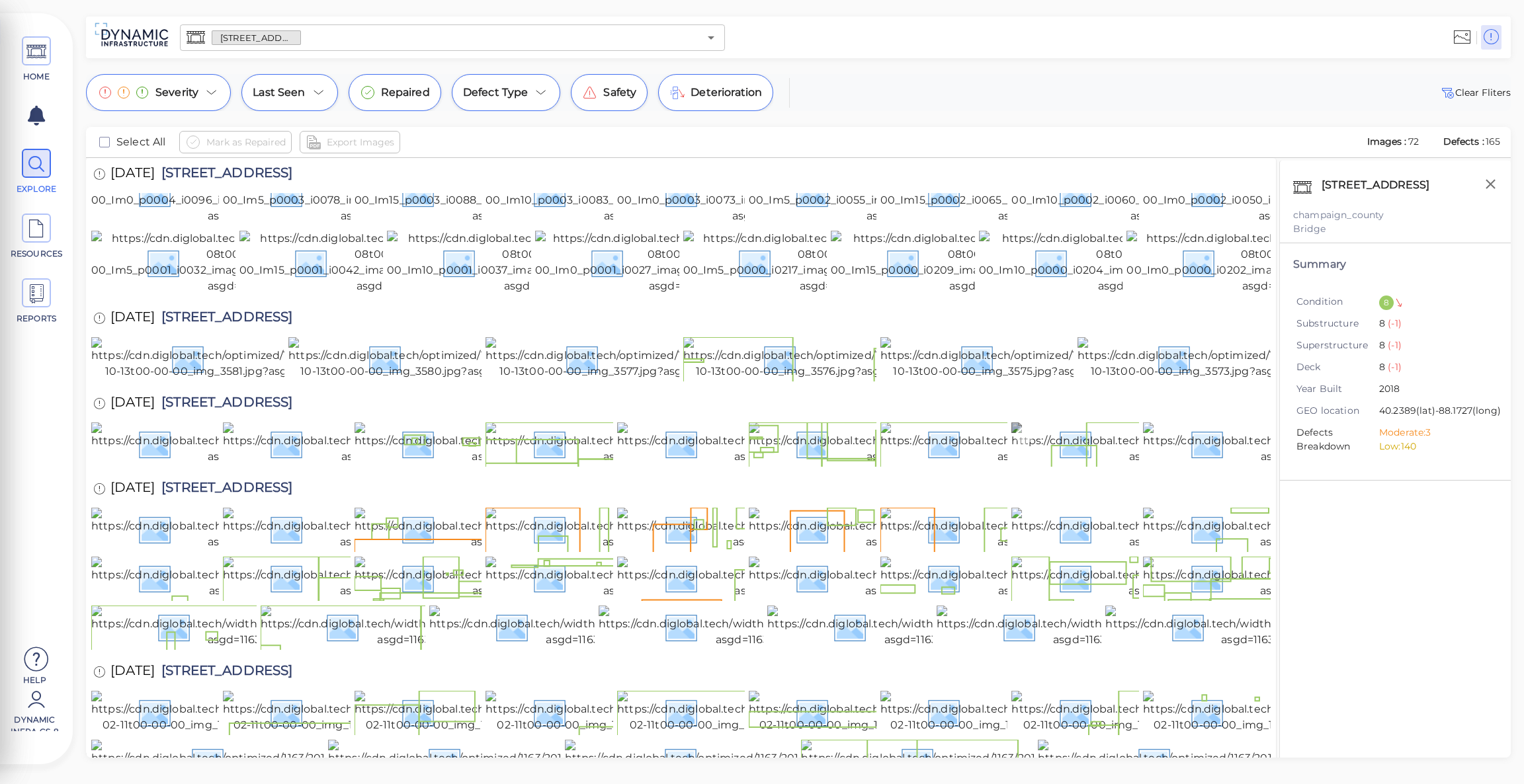
click at [1079, 465] on img at bounding box center [1155, 443] width 289 height 42
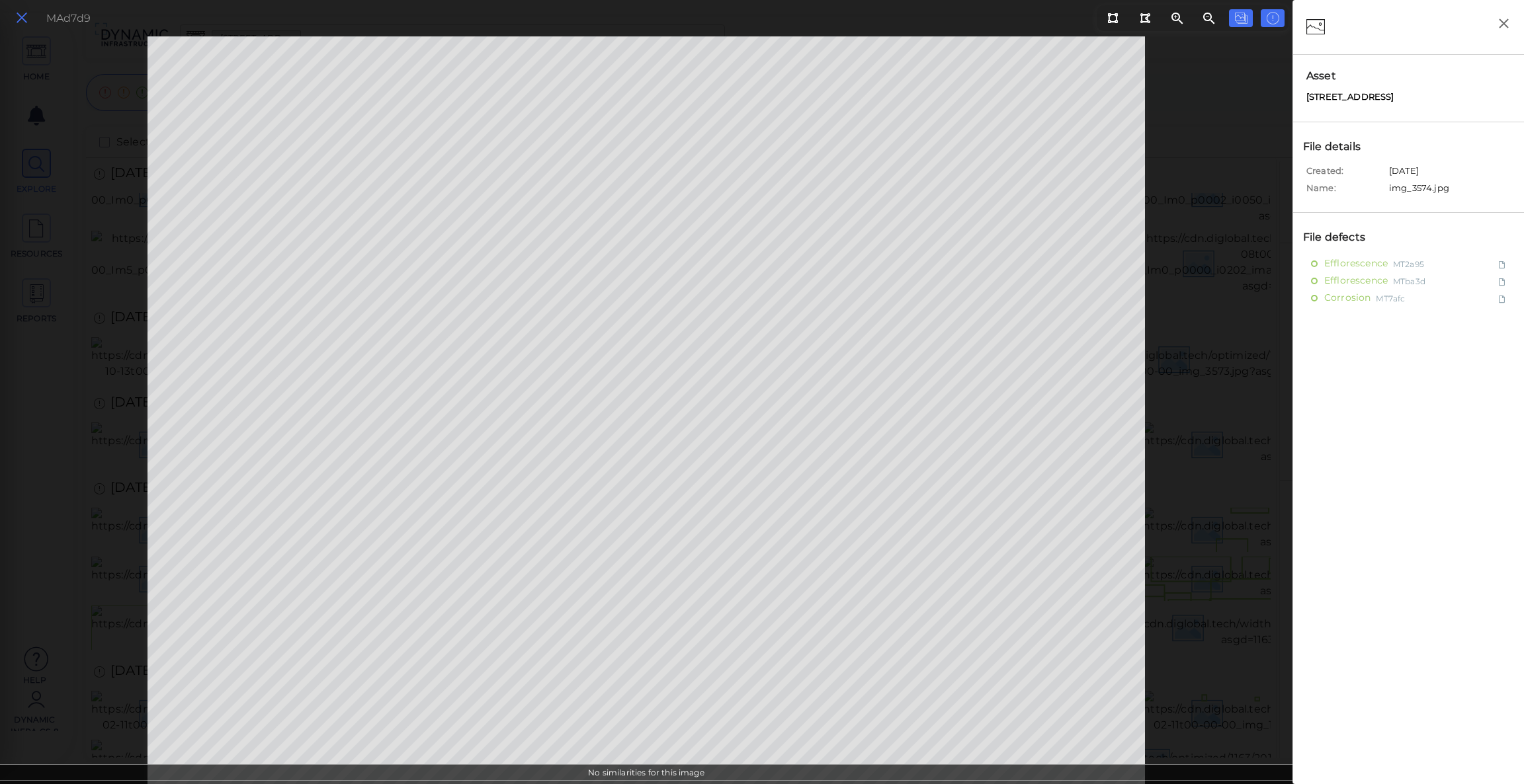
click at [19, 16] on icon at bounding box center [21, 18] width 14 height 18
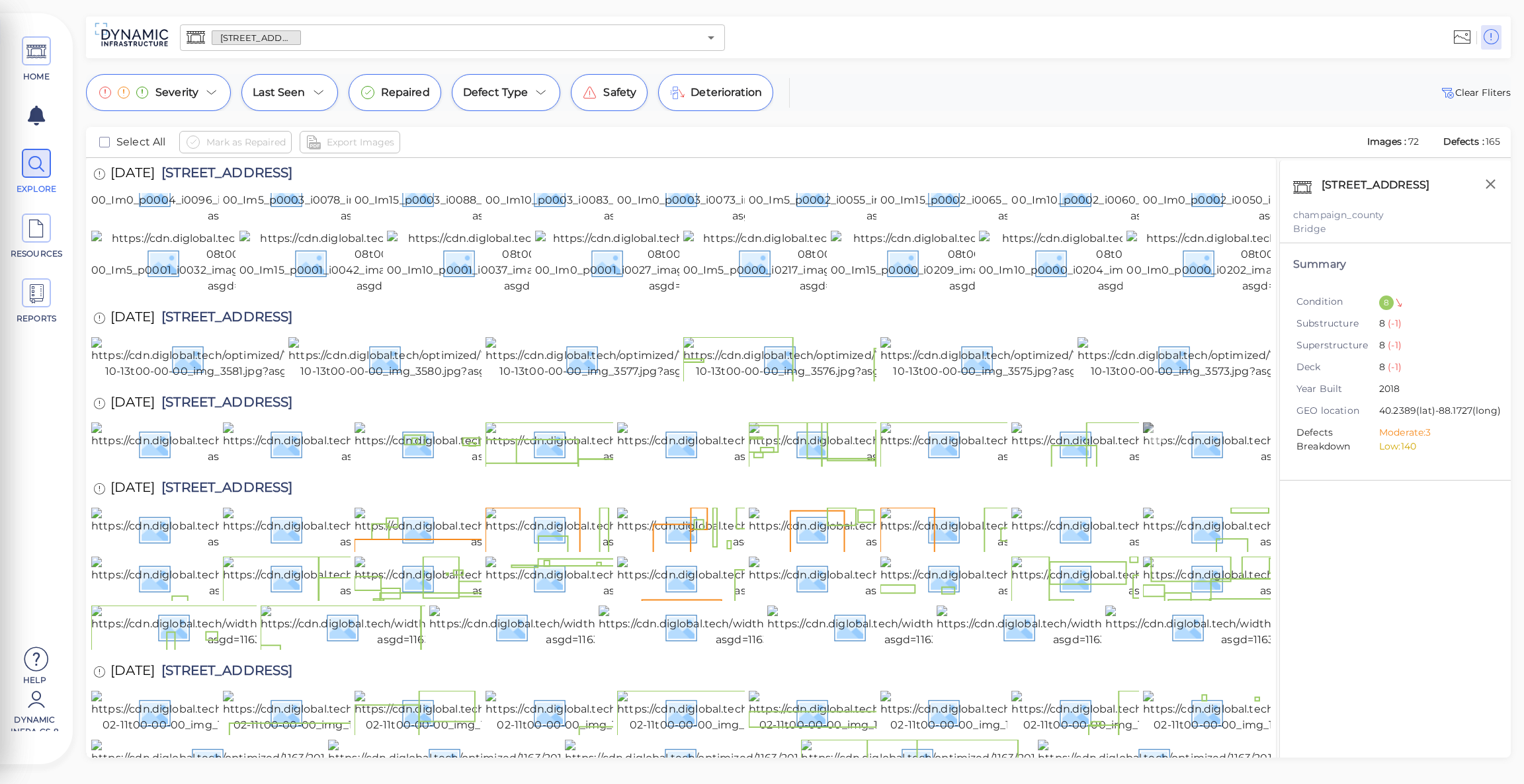
click at [1199, 465] on img at bounding box center [1286, 443] width 288 height 42
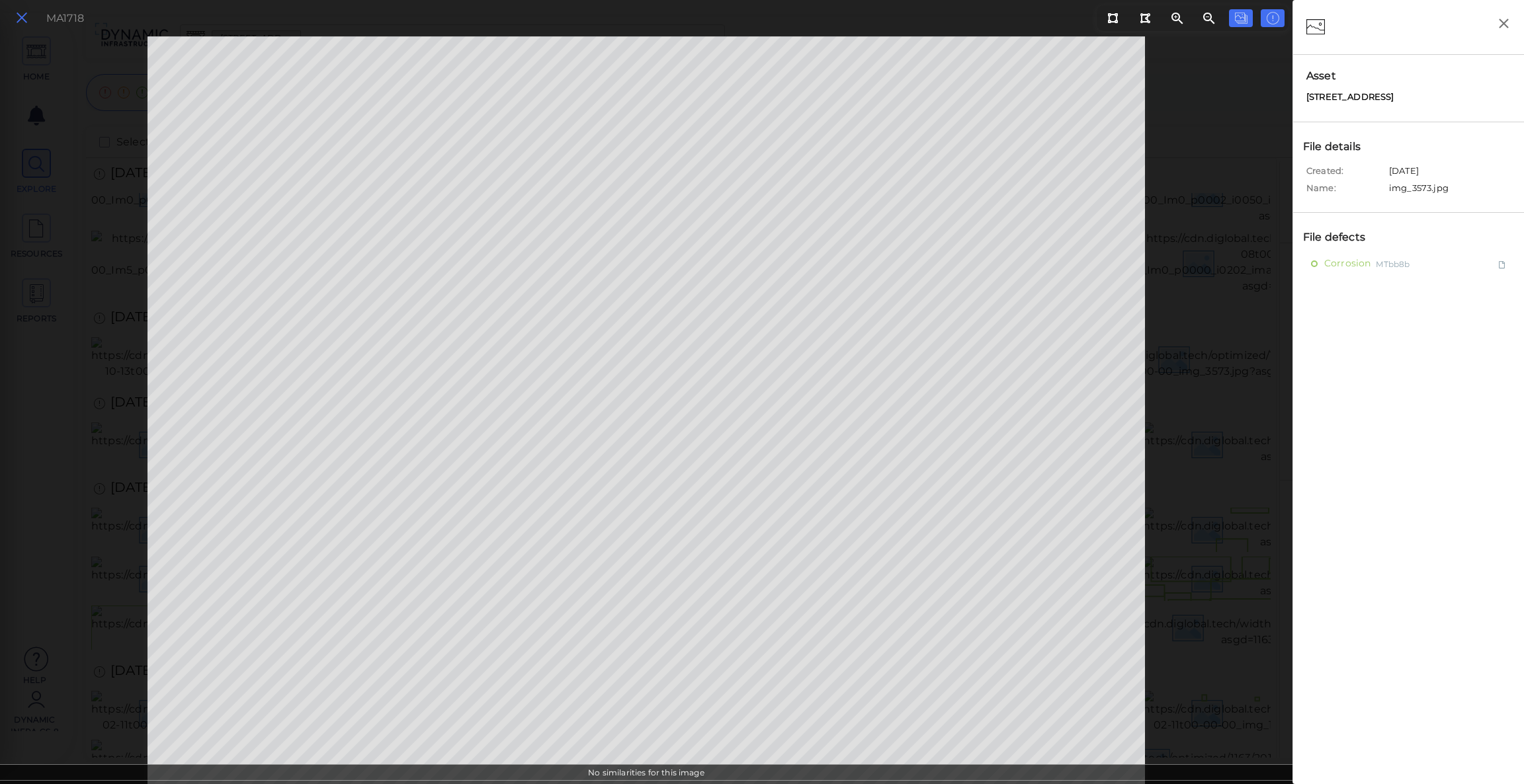
click at [20, 21] on icon at bounding box center [21, 18] width 14 height 18
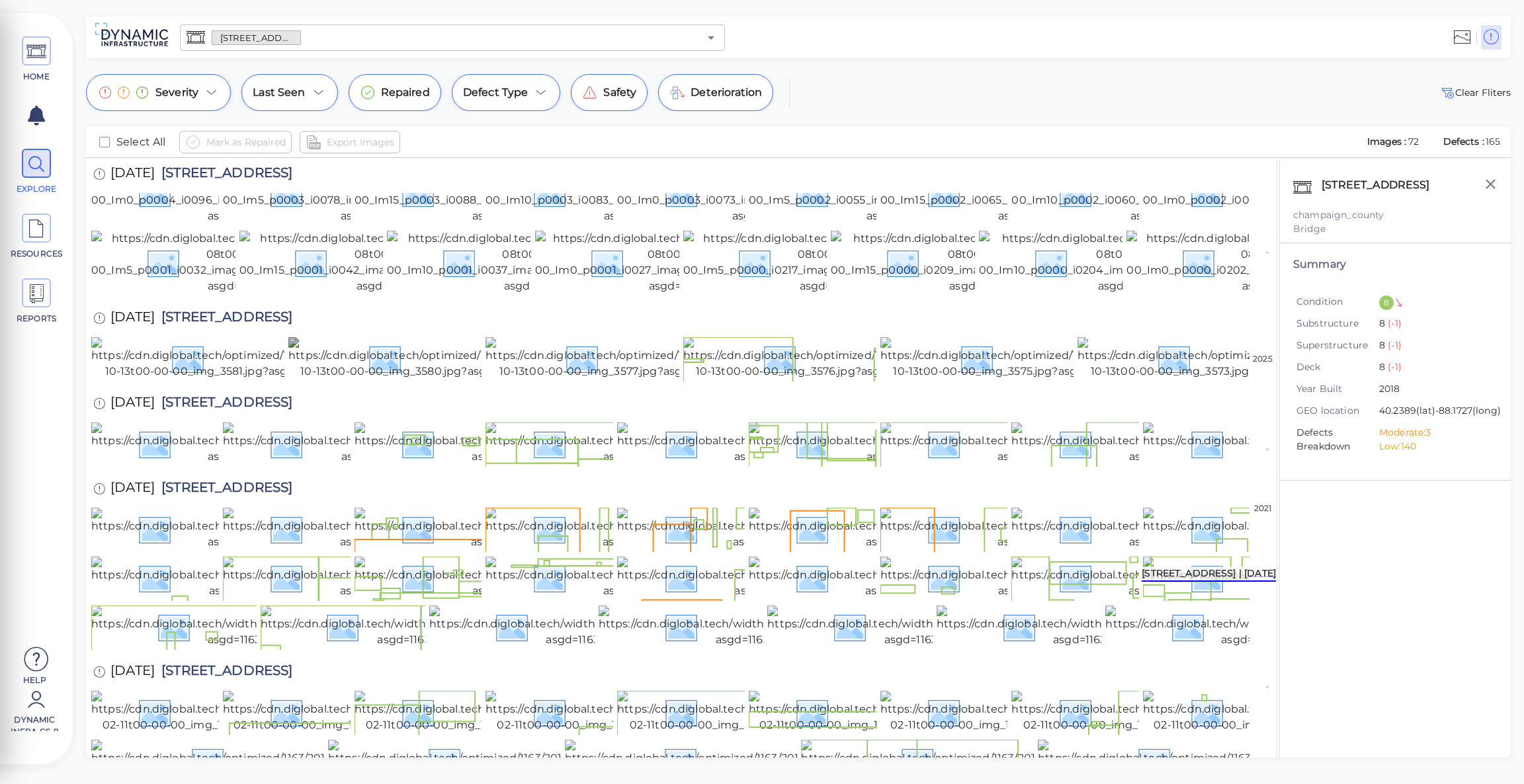
scroll to position [709, 0]
click at [136, 557] on img at bounding box center [235, 578] width 289 height 42
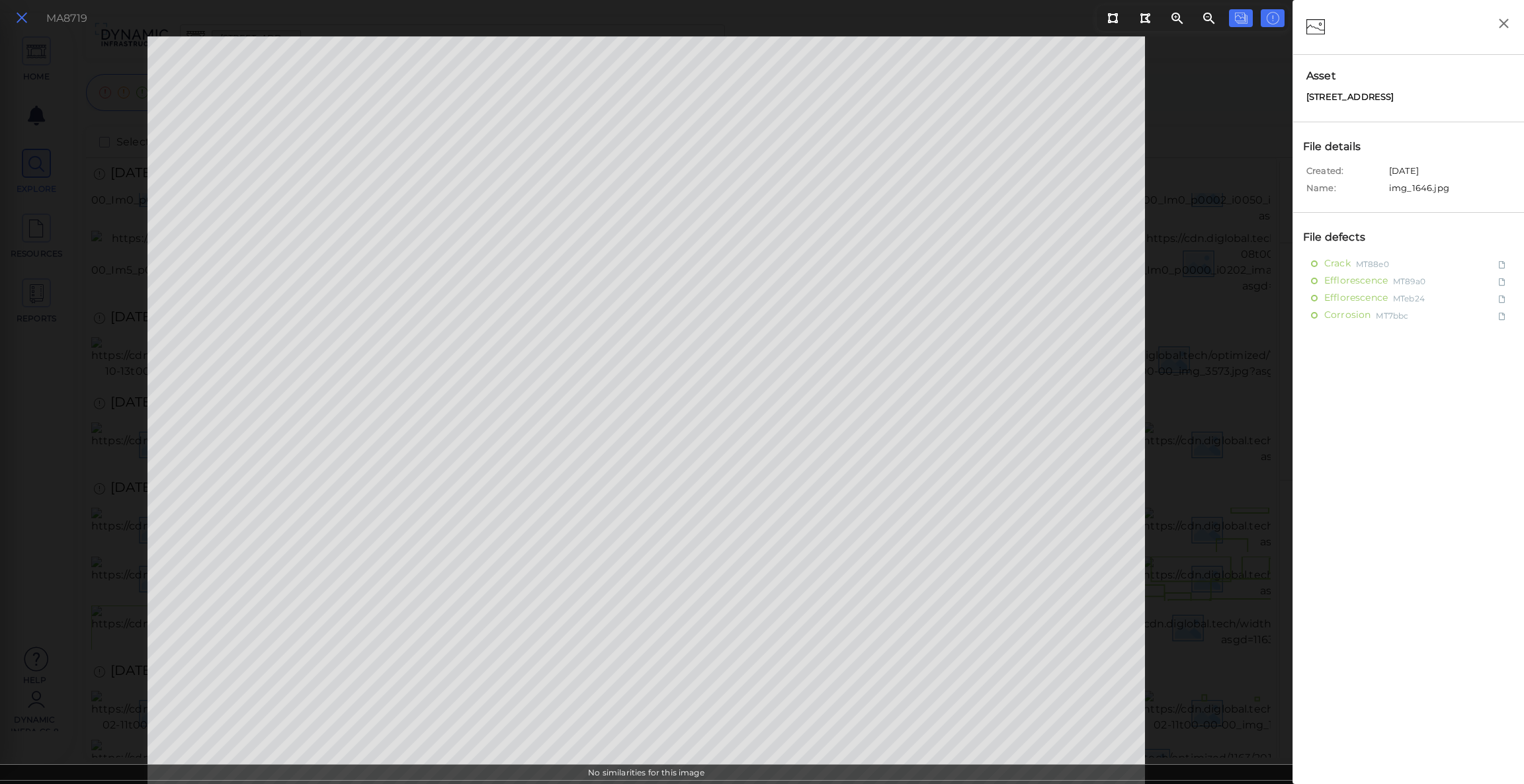
click at [25, 17] on icon at bounding box center [21, 18] width 14 height 18
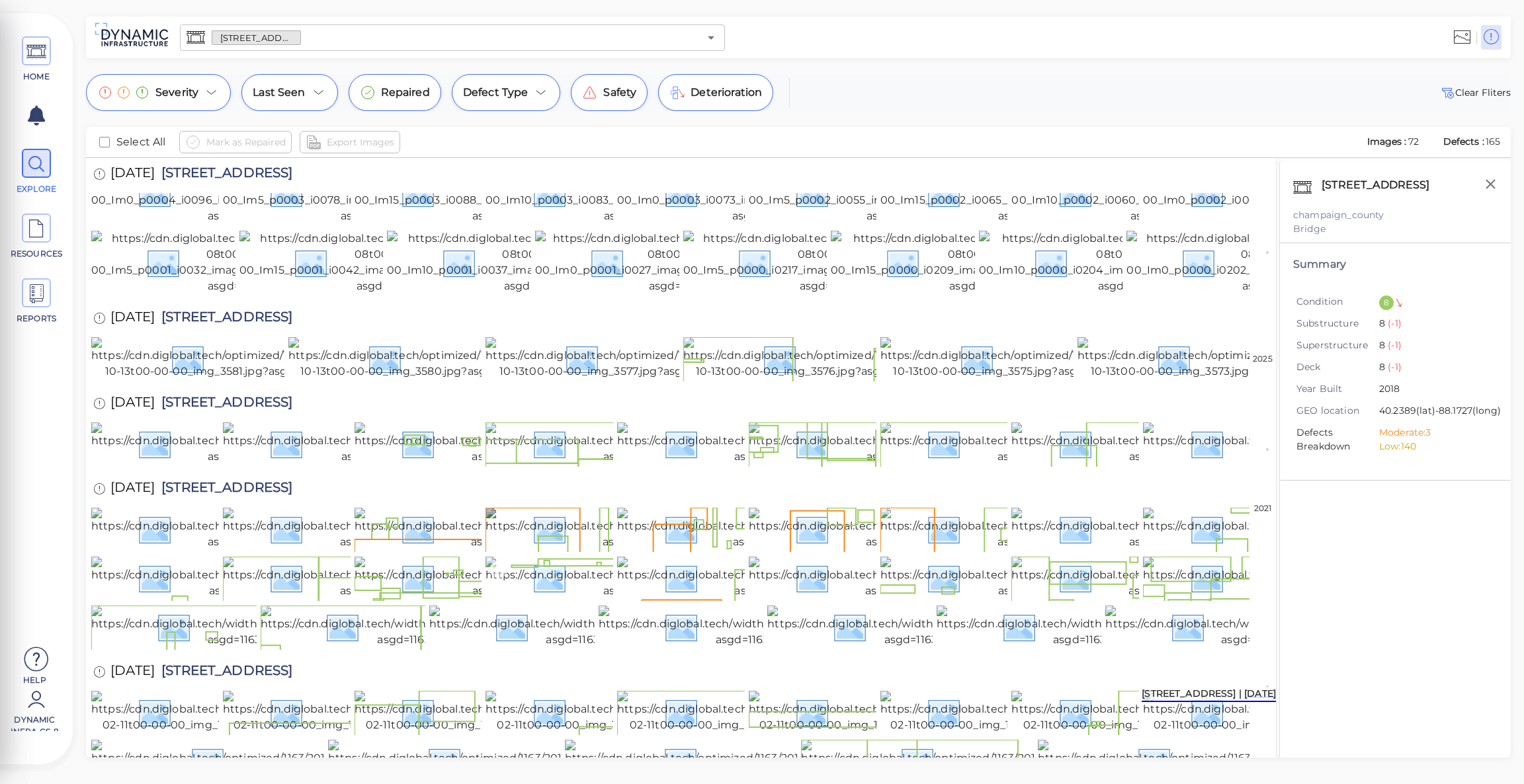
scroll to position [1062, 0]
click at [1043, 691] on img at bounding box center [1130, 712] width 239 height 42
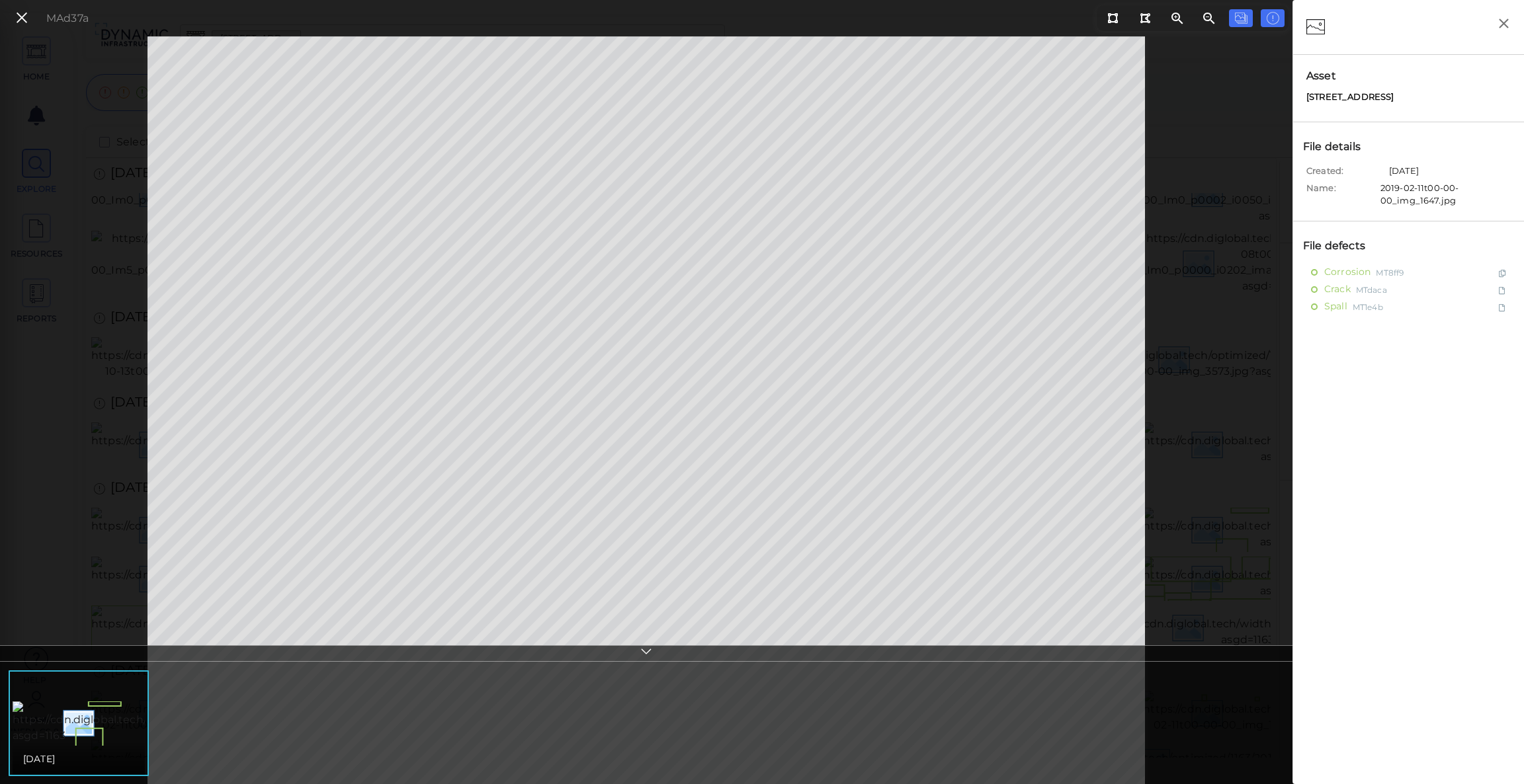
click at [21, 6] on div "MAd37a" at bounding box center [49, 18] width 91 height 28
click at [21, 19] on icon at bounding box center [21, 18] width 14 height 18
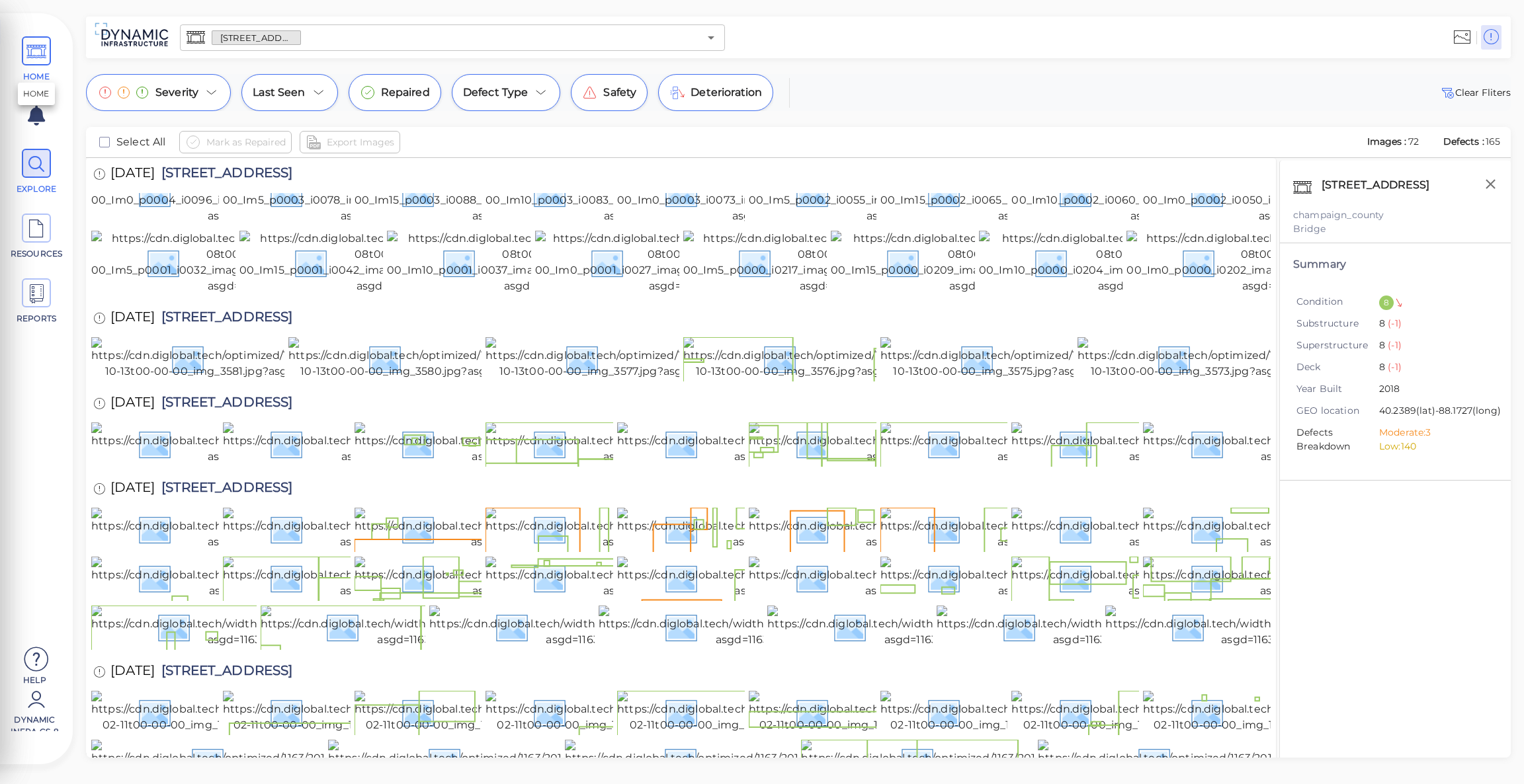
click at [43, 49] on icon at bounding box center [36, 52] width 19 height 30
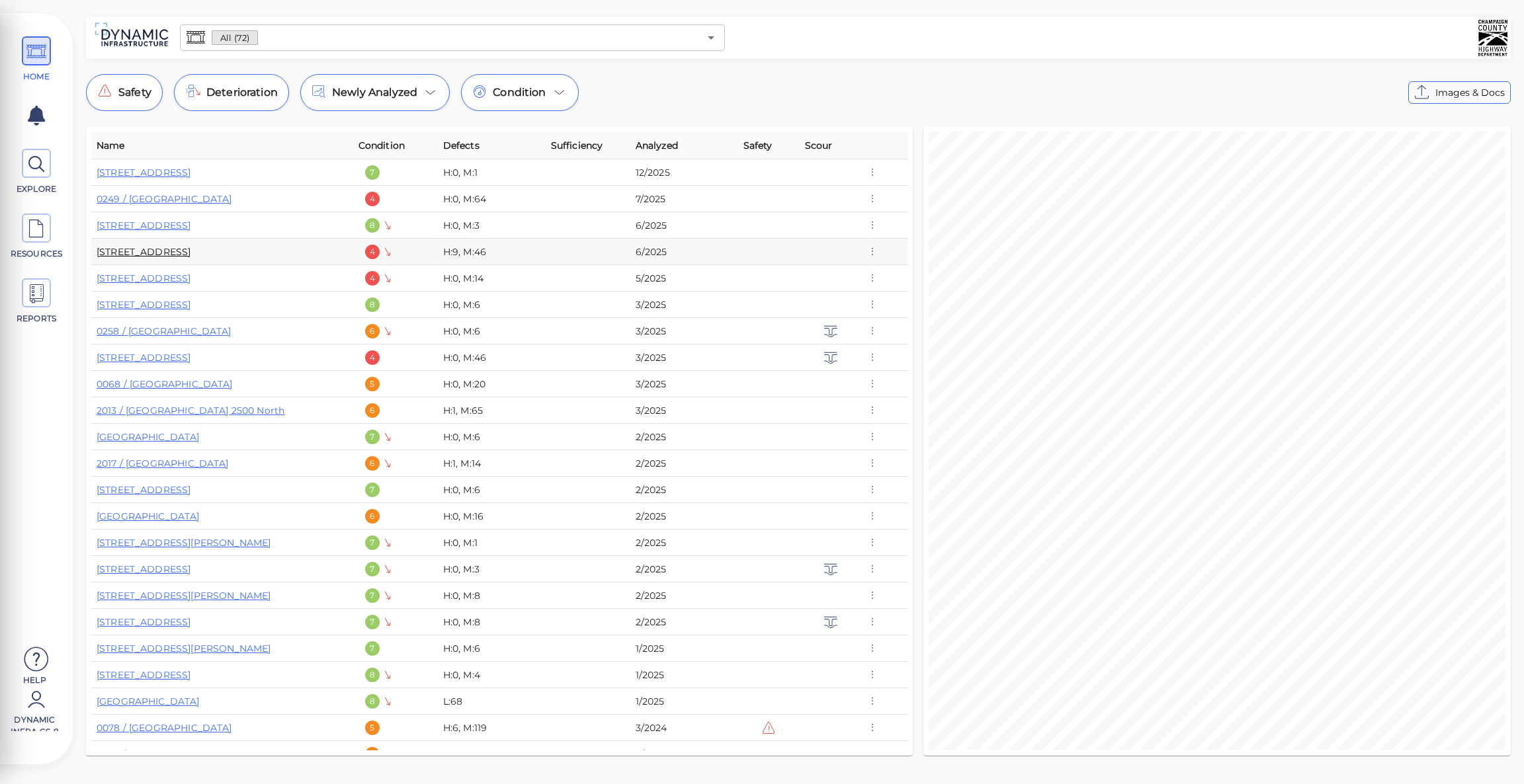
click at [183, 252] on link "4186 / County Road 9" at bounding box center [143, 251] width 94 height 12
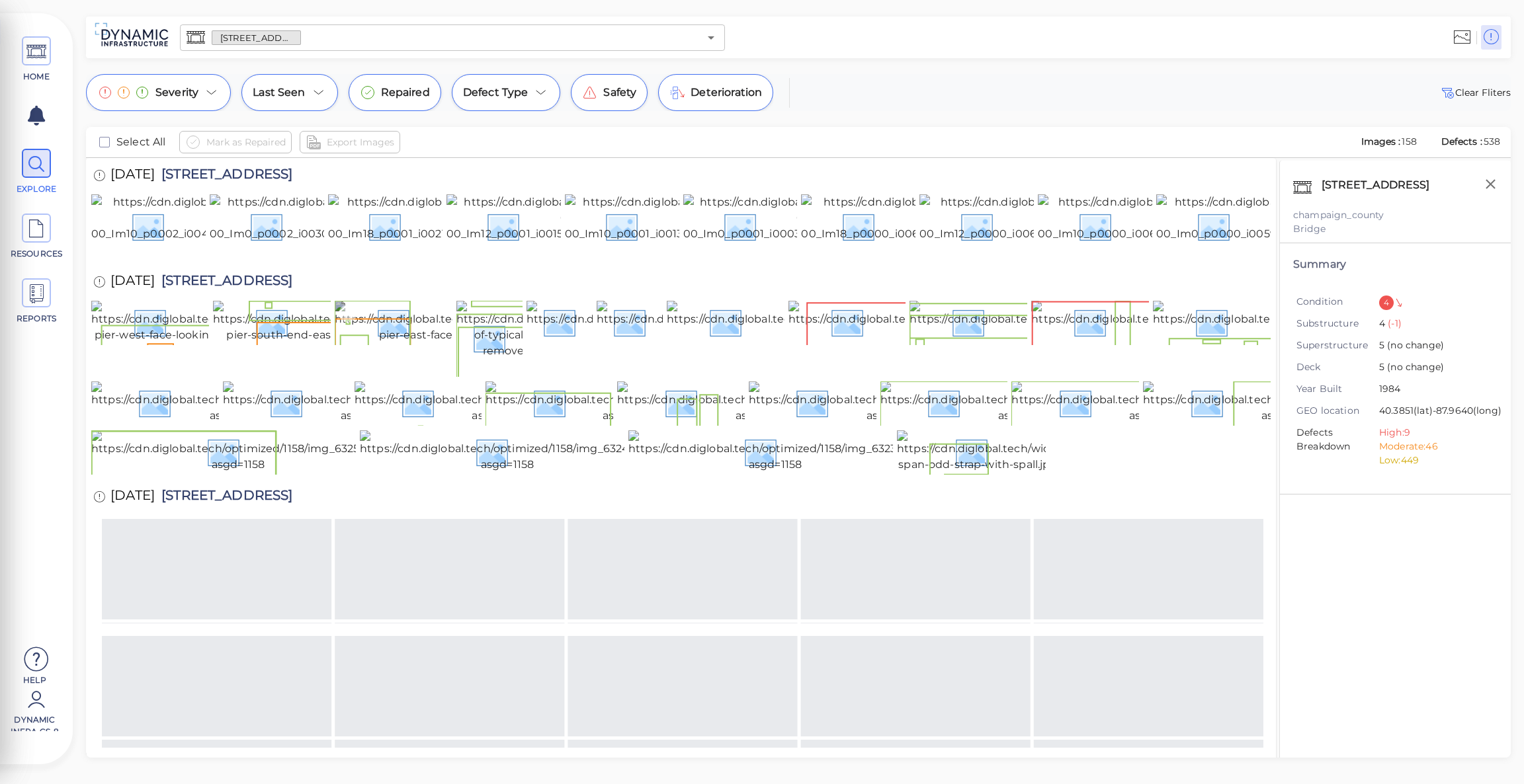
click at [392, 343] on img at bounding box center [455, 322] width 242 height 42
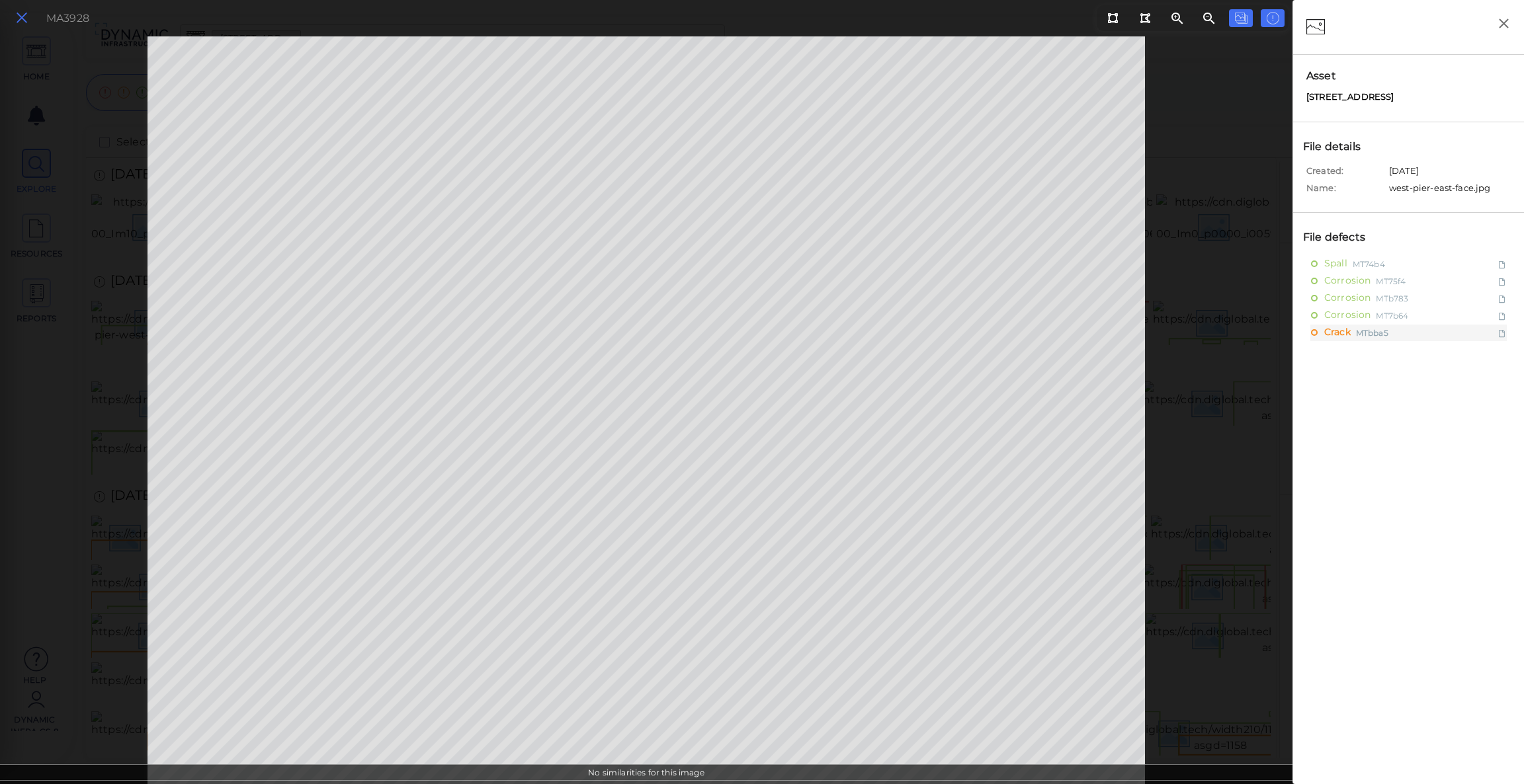
click at [17, 14] on icon at bounding box center [21, 18] width 14 height 18
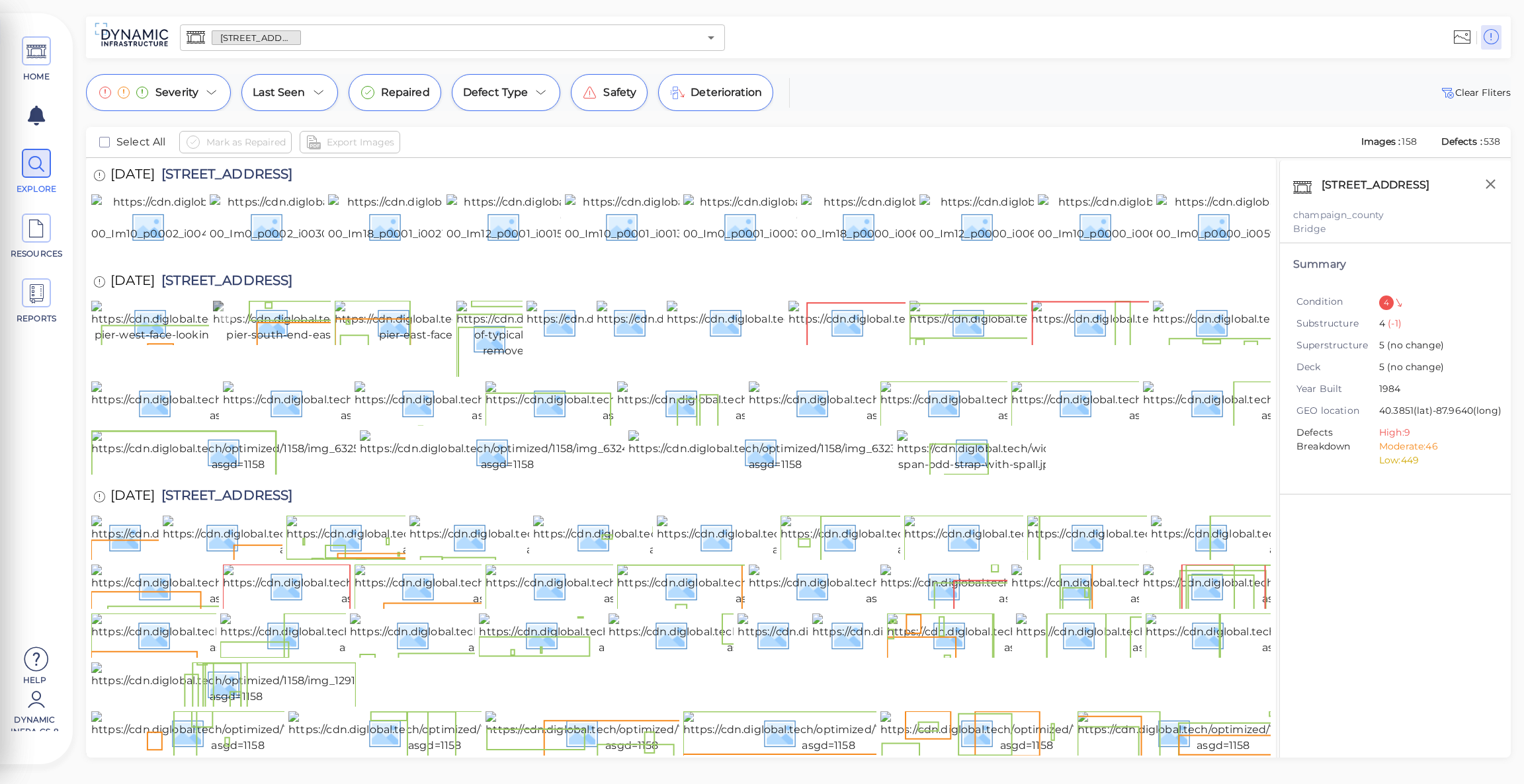
click at [295, 343] on img at bounding box center [334, 322] width 242 height 42
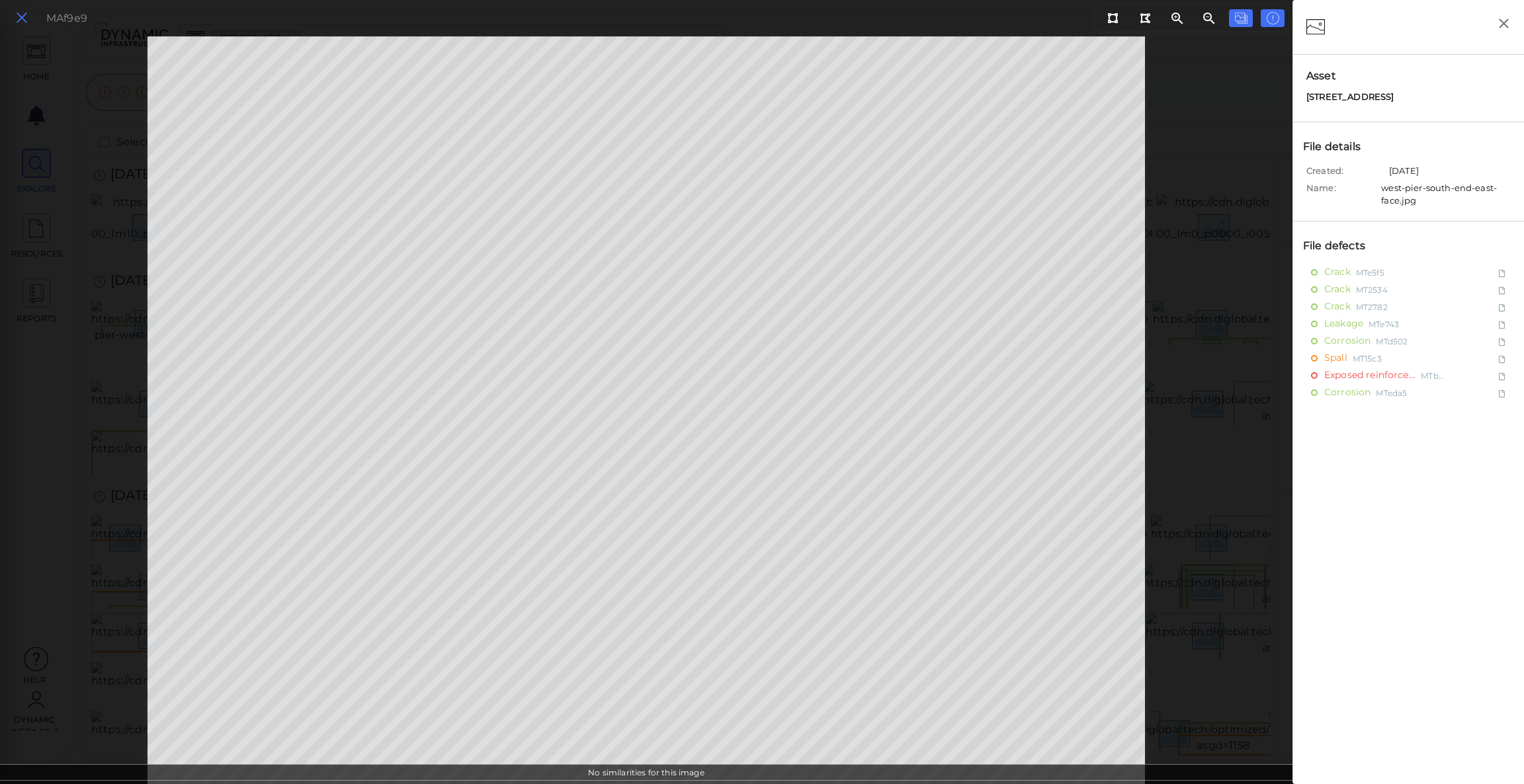
click at [25, 18] on icon at bounding box center [21, 18] width 14 height 18
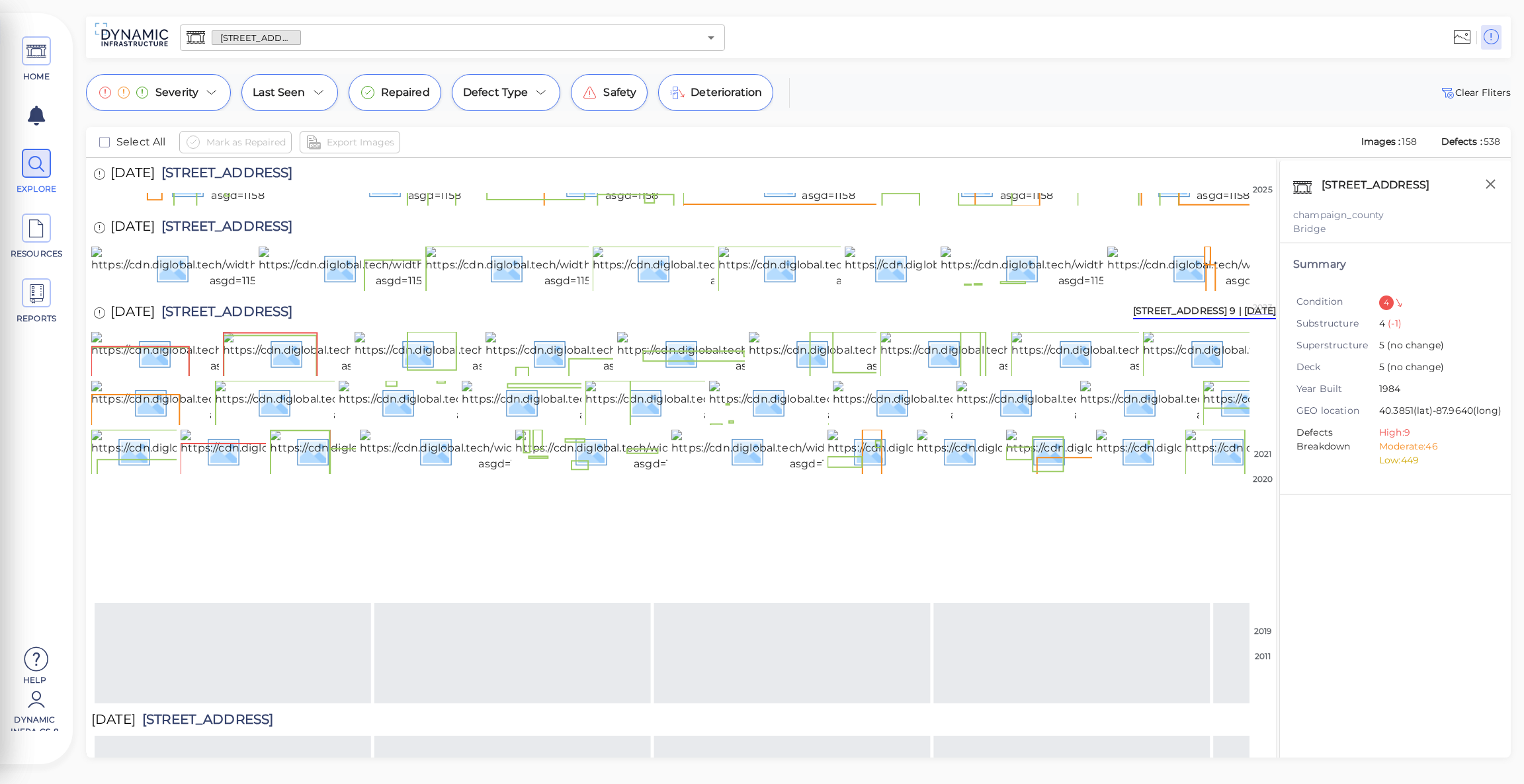
scroll to position [554, 0]
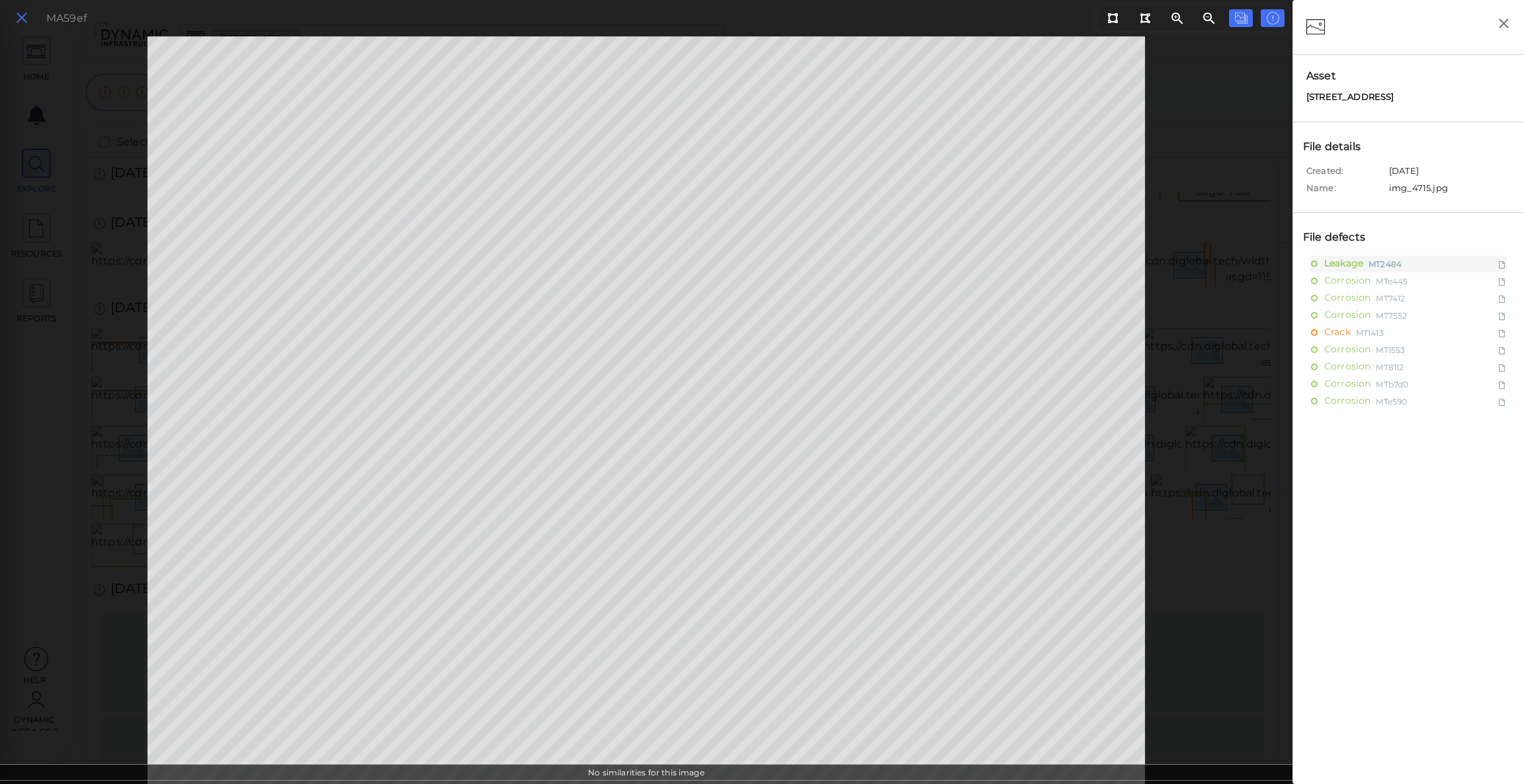
click at [25, 19] on icon at bounding box center [21, 18] width 14 height 18
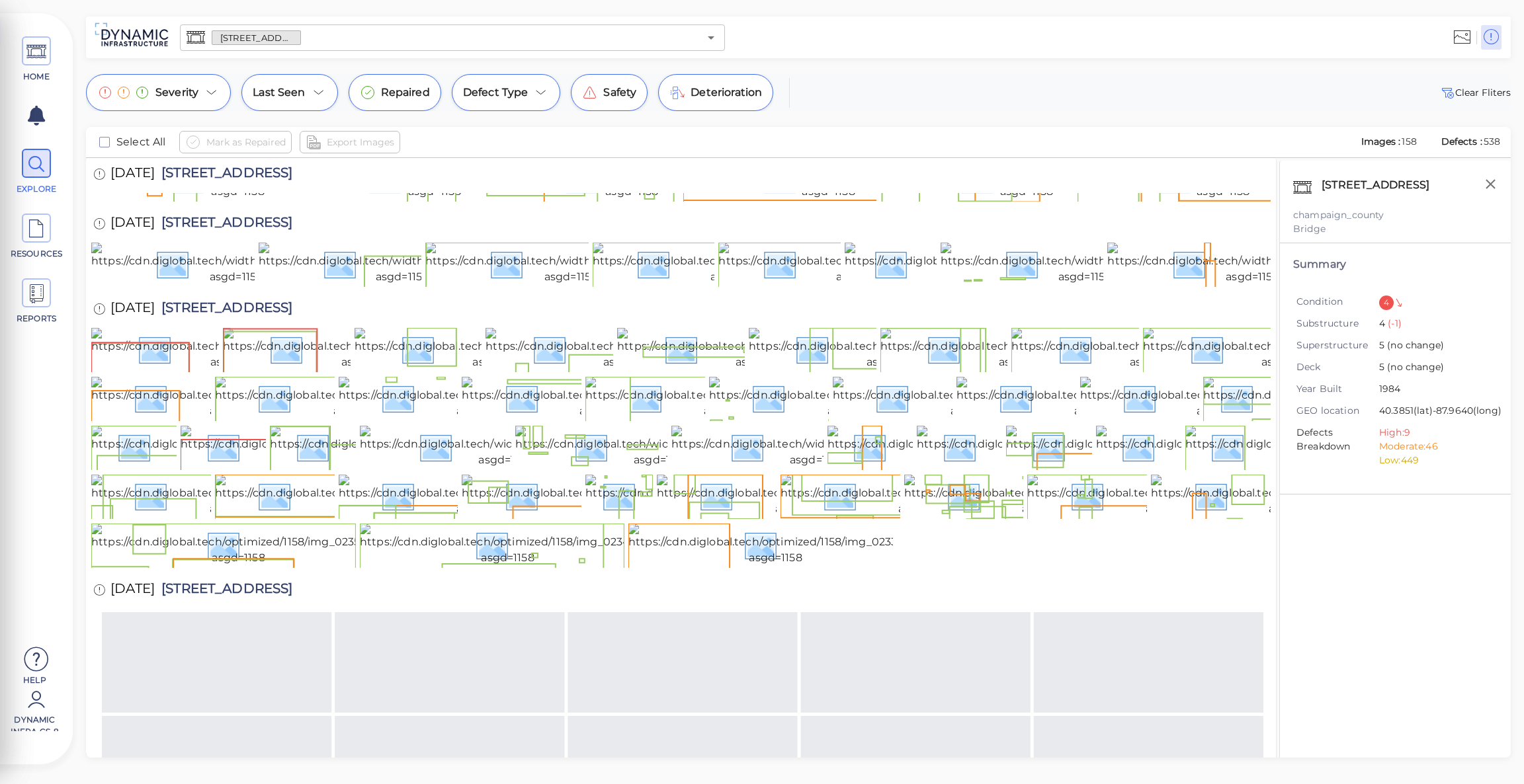
click at [282, 150] on img at bounding box center [235, 130] width 289 height 42
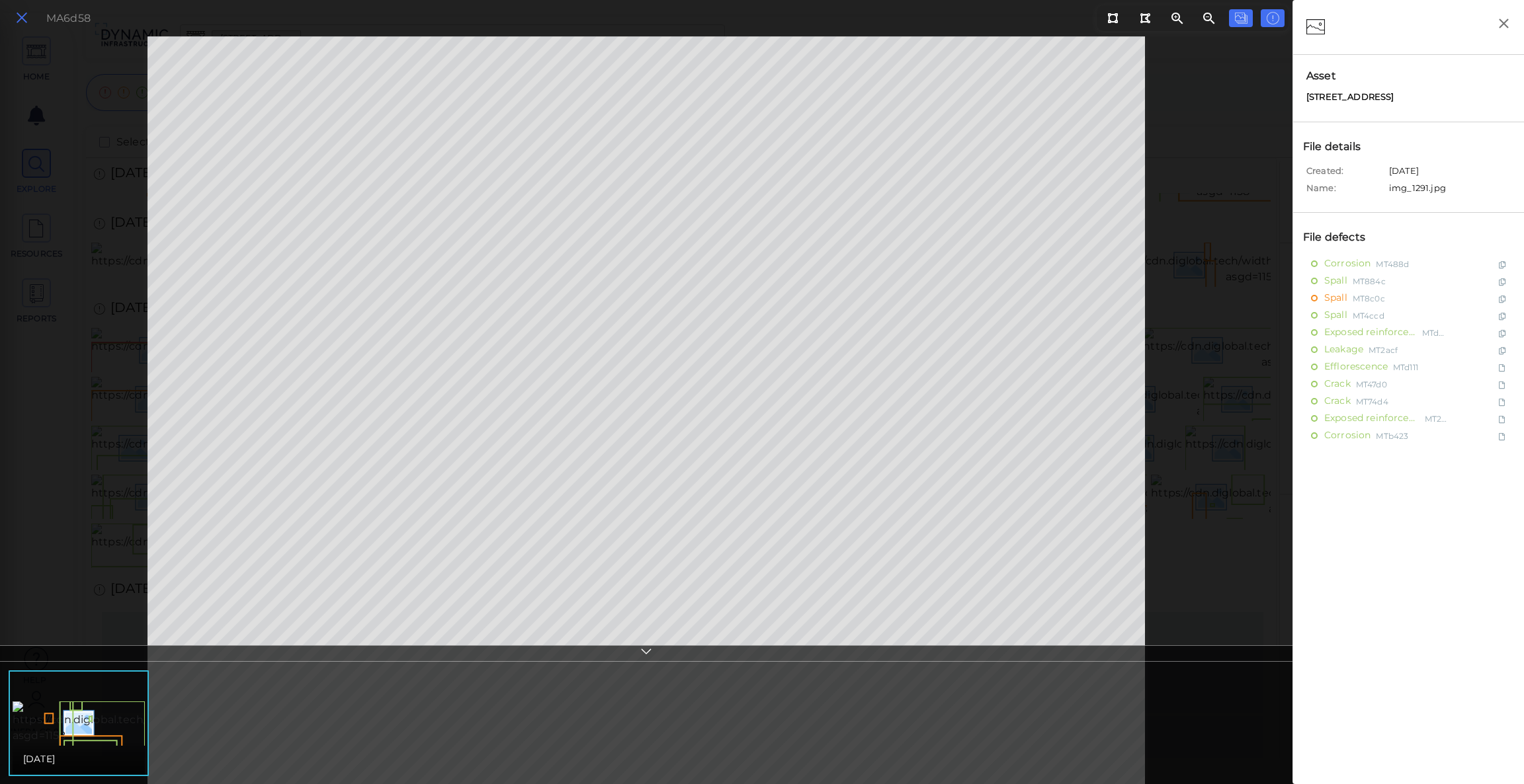
click at [18, 22] on icon at bounding box center [21, 18] width 14 height 18
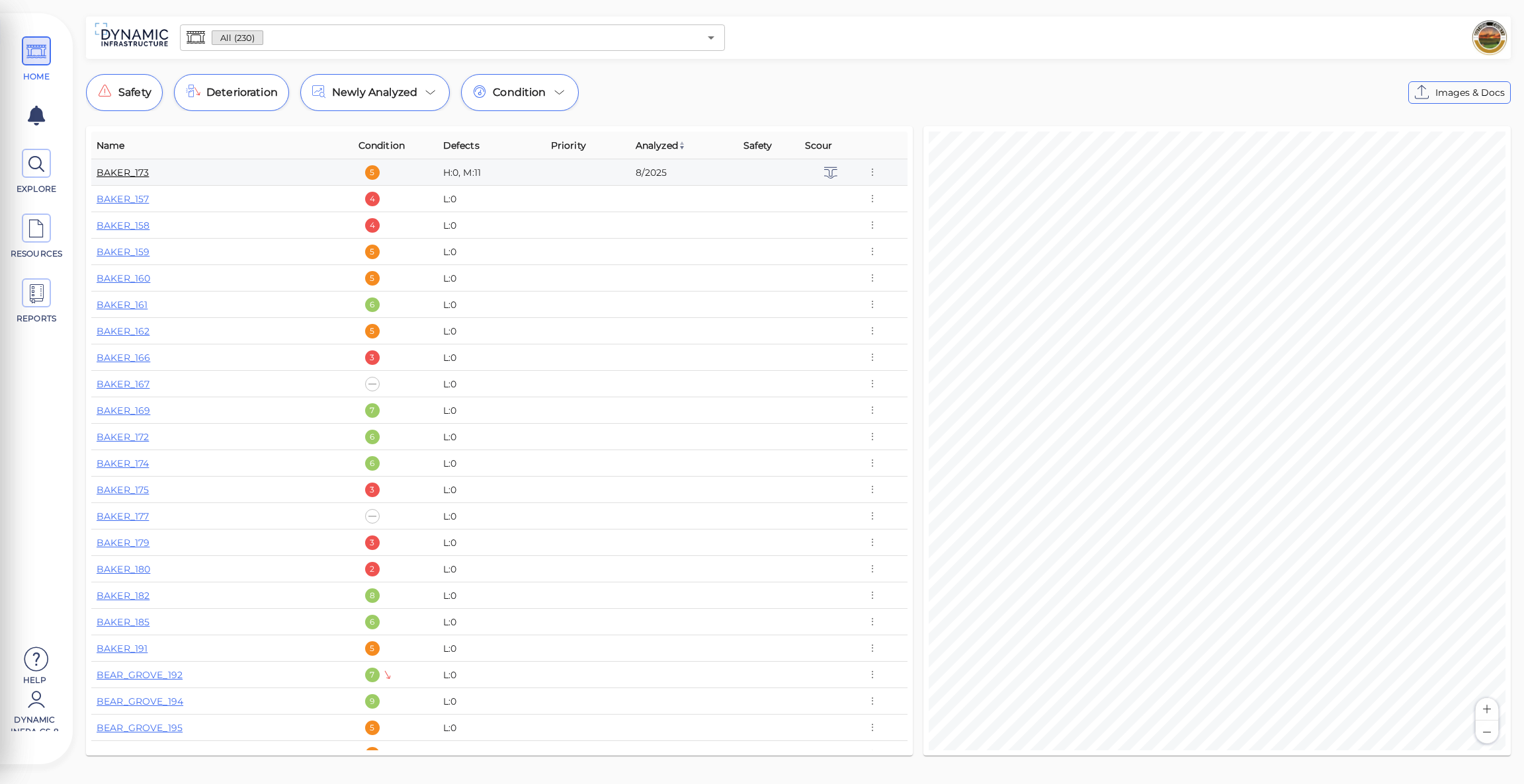
click at [140, 174] on link "BAKER_173" at bounding box center [122, 172] width 52 height 12
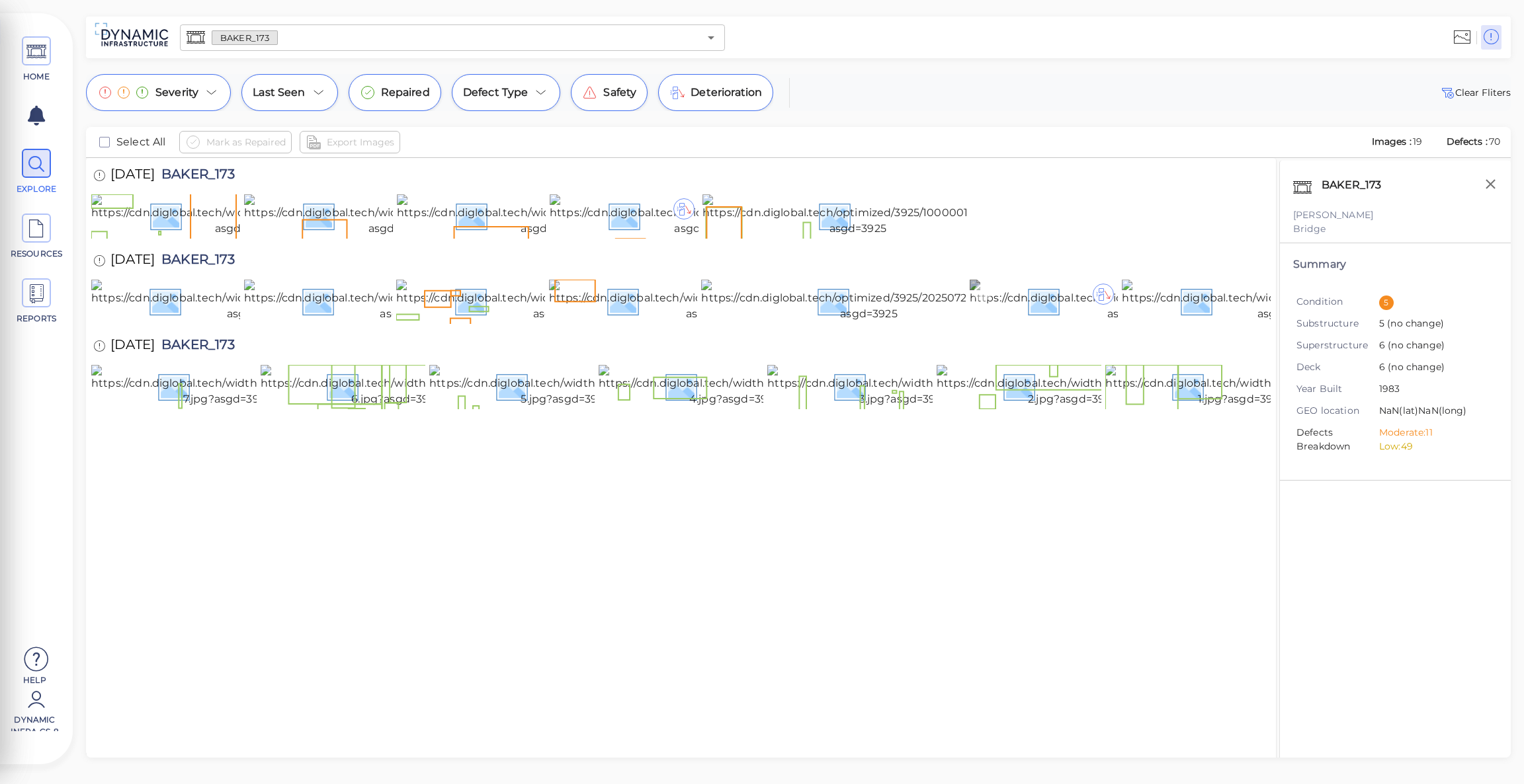
click at [1081, 322] on img at bounding box center [1135, 301] width 332 height 42
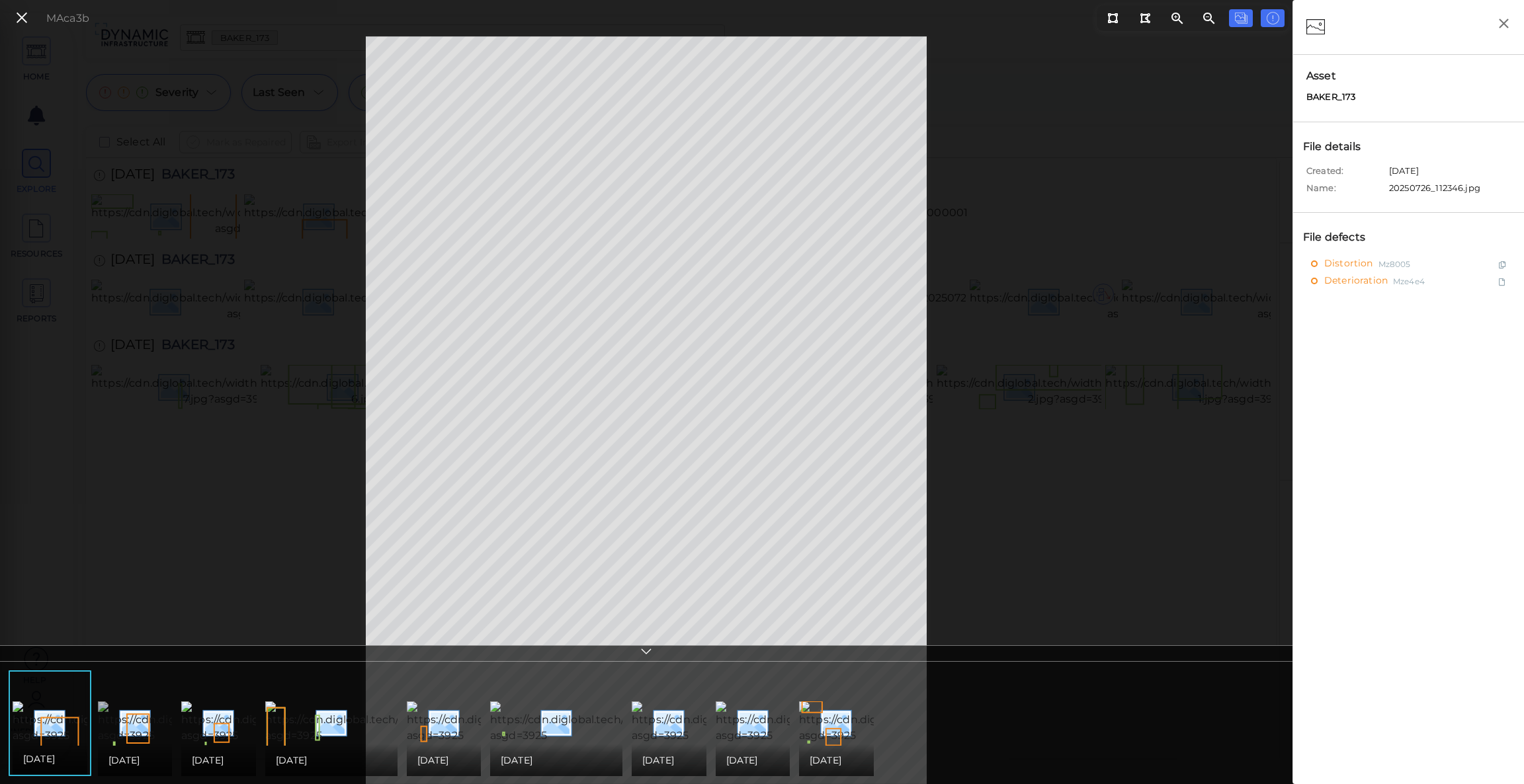
click at [141, 703] on img at bounding box center [250, 723] width 305 height 42
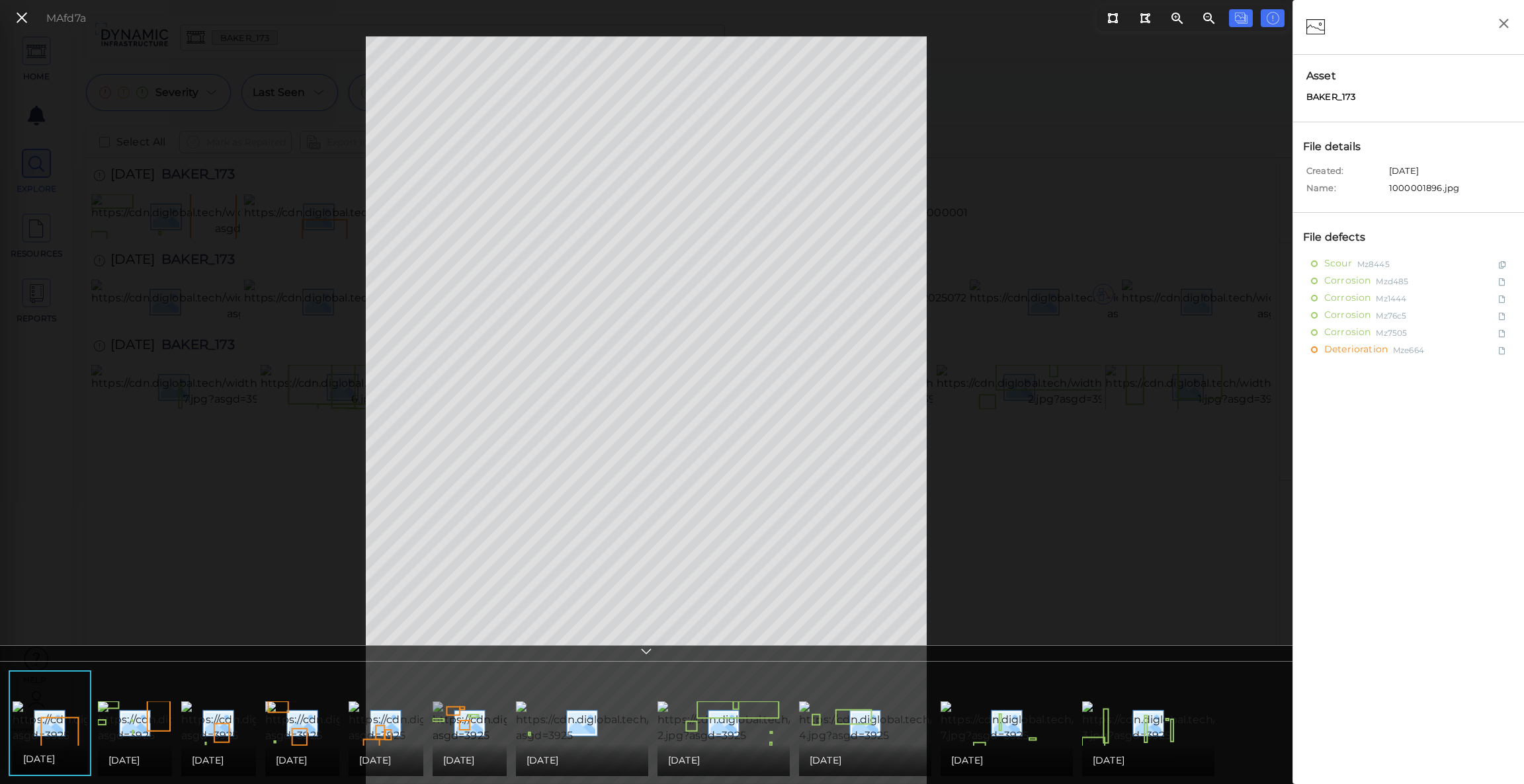
click at [464, 713] on img at bounding box center [598, 723] width 331 height 42
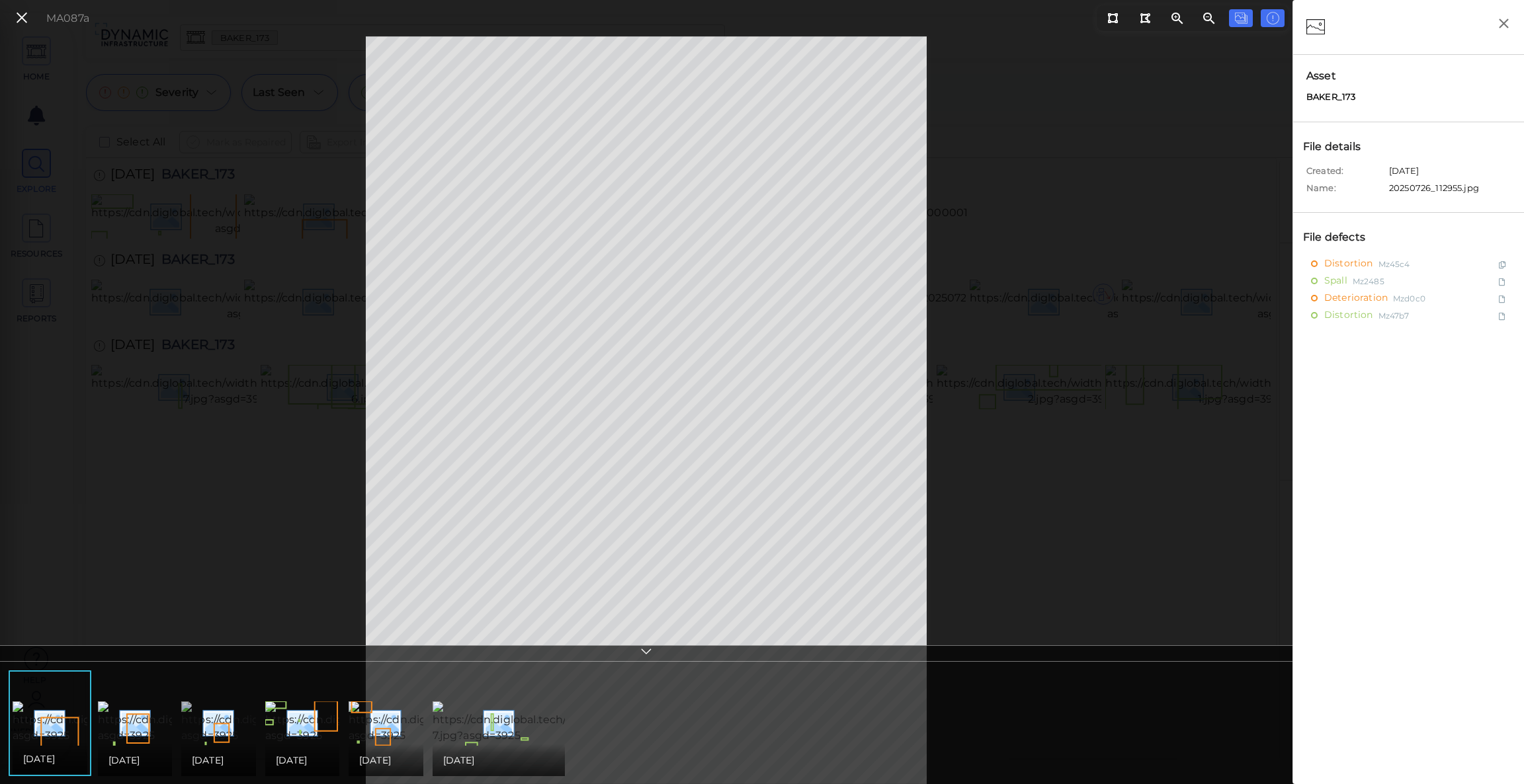
click at [239, 716] on img at bounding box center [335, 723] width 306 height 42
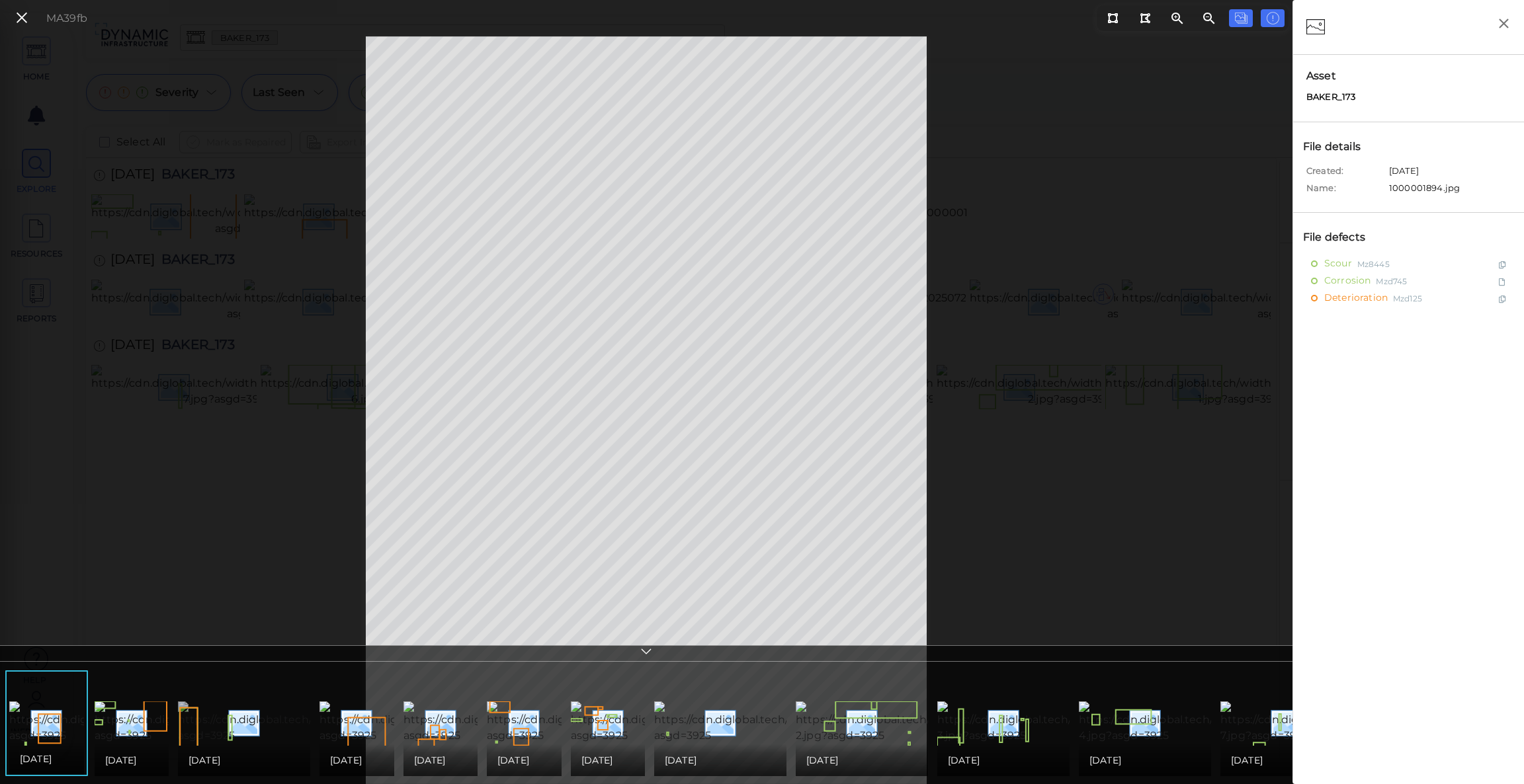
click at [268, 709] on img at bounding box center [330, 723] width 304 height 42
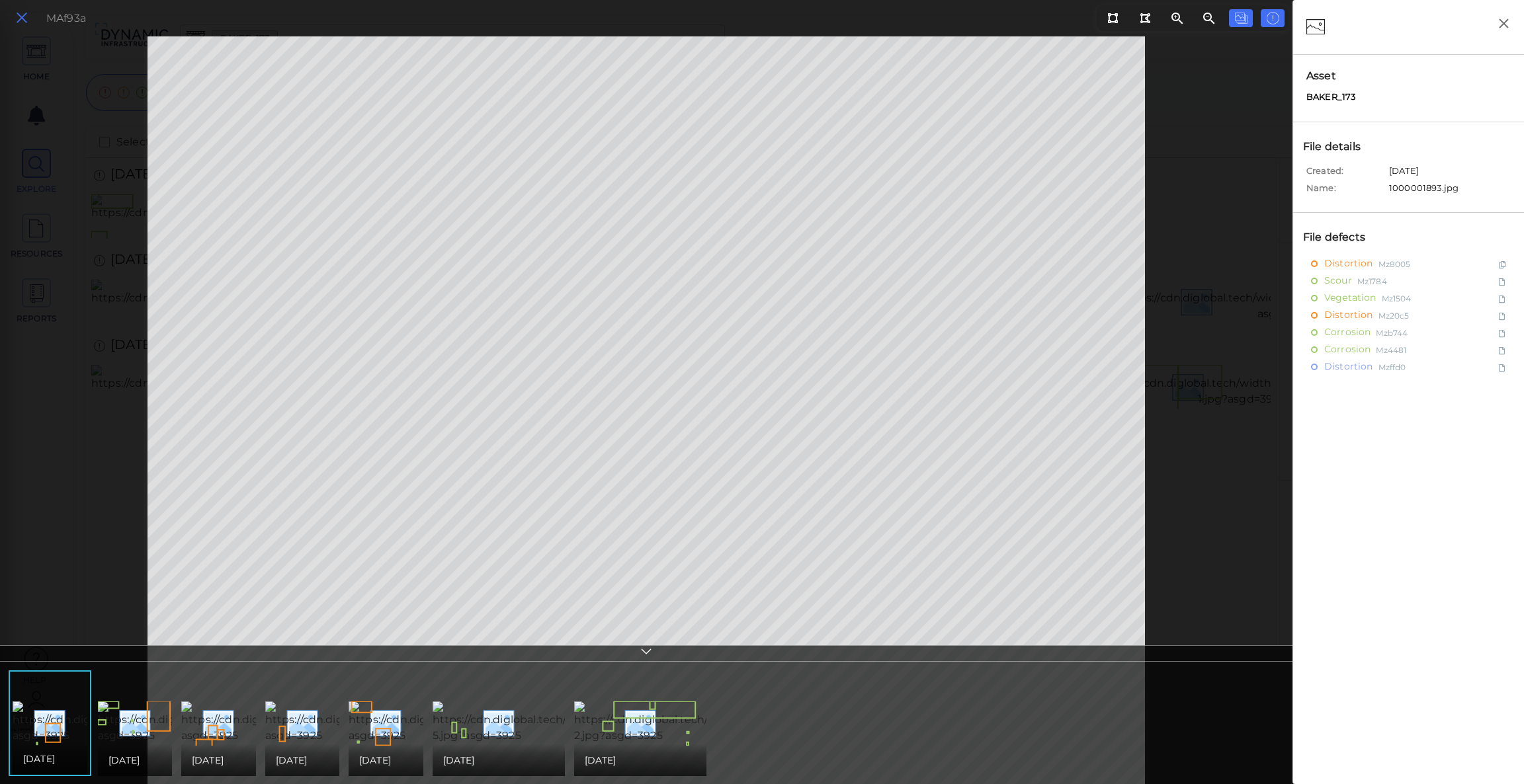
click at [18, 16] on icon at bounding box center [21, 18] width 14 height 18
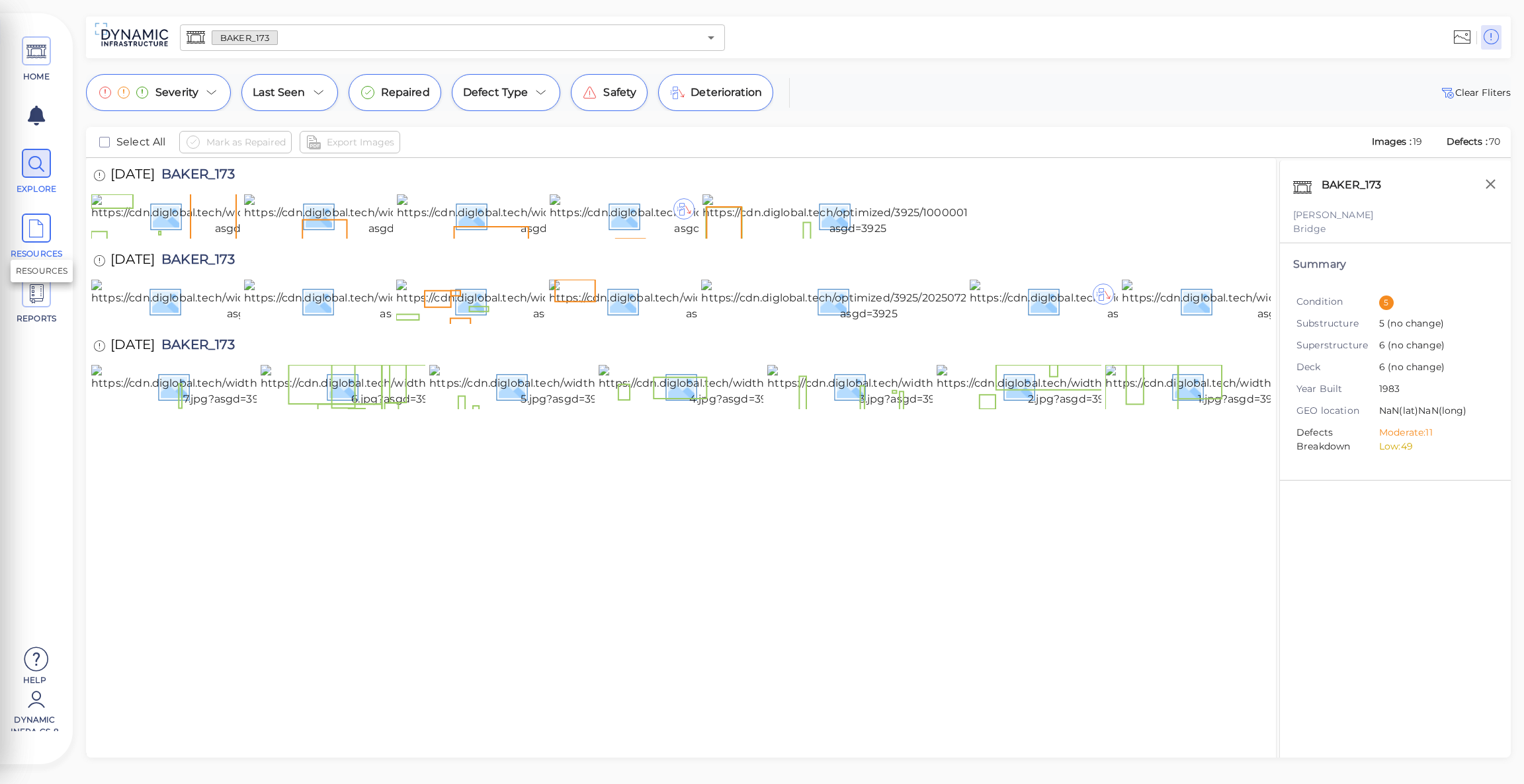
click at [27, 235] on icon at bounding box center [36, 229] width 19 height 30
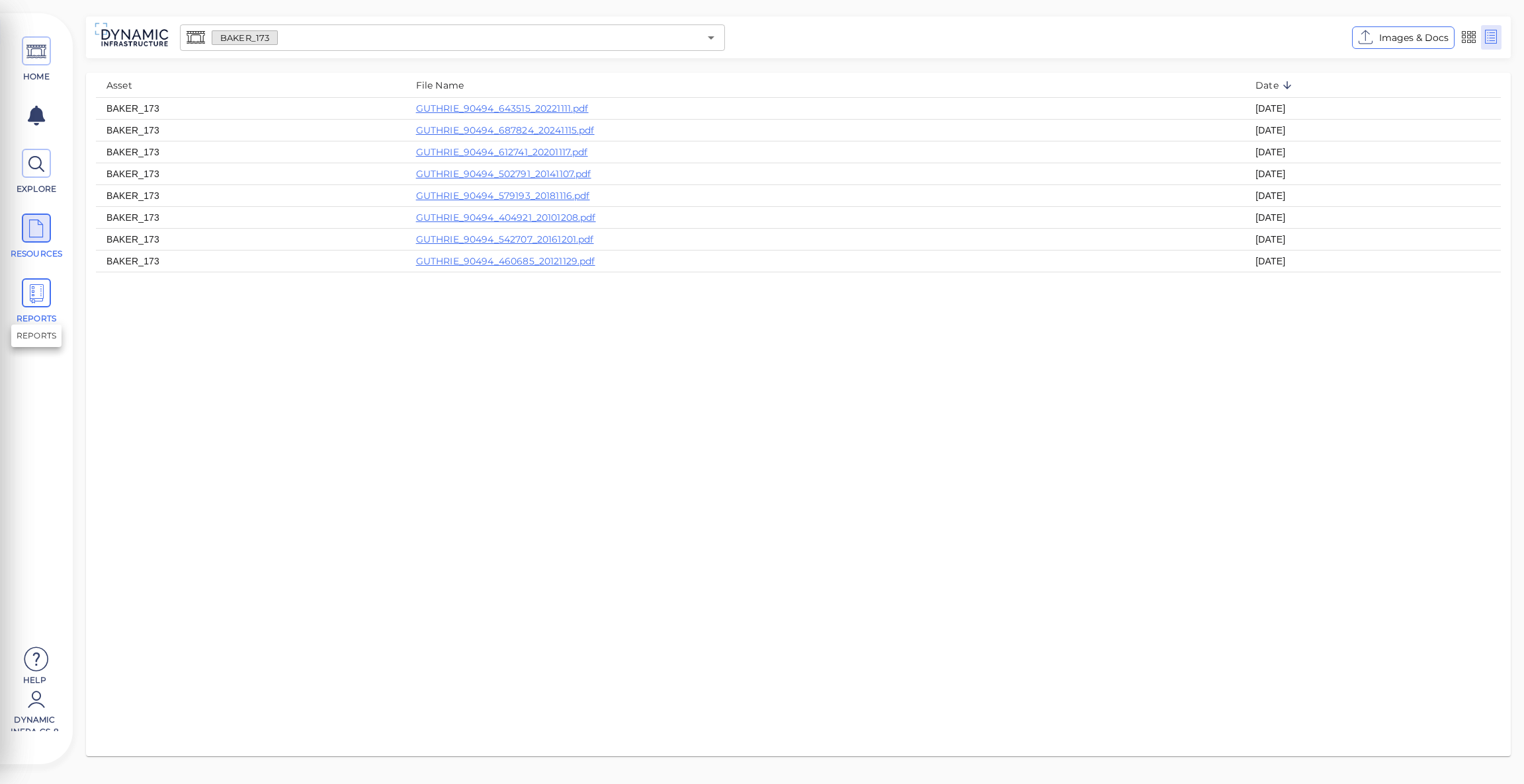
click at [42, 301] on icon at bounding box center [36, 294] width 19 height 30
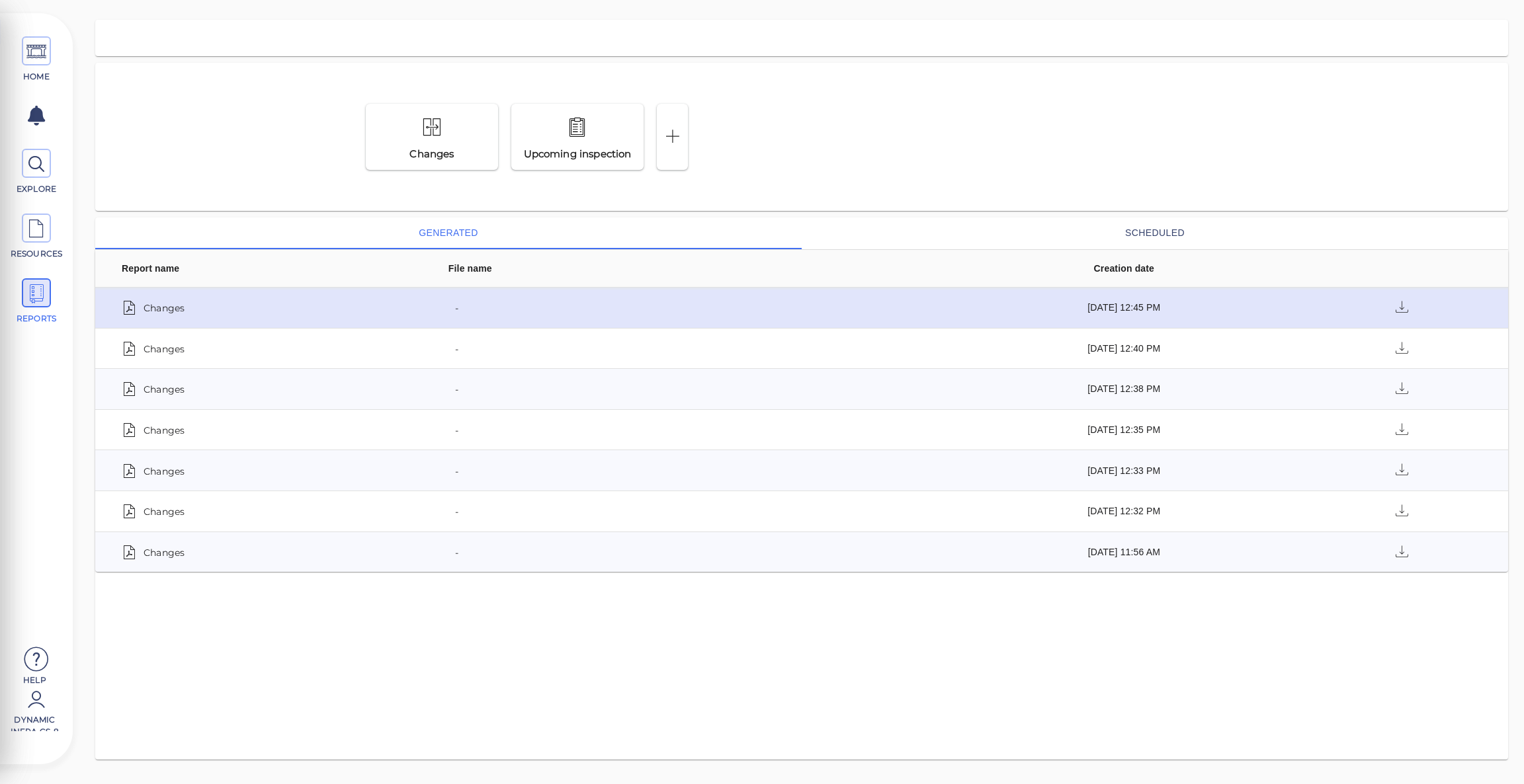
click at [180, 305] on span "Changes" at bounding box center [164, 307] width 41 height 19
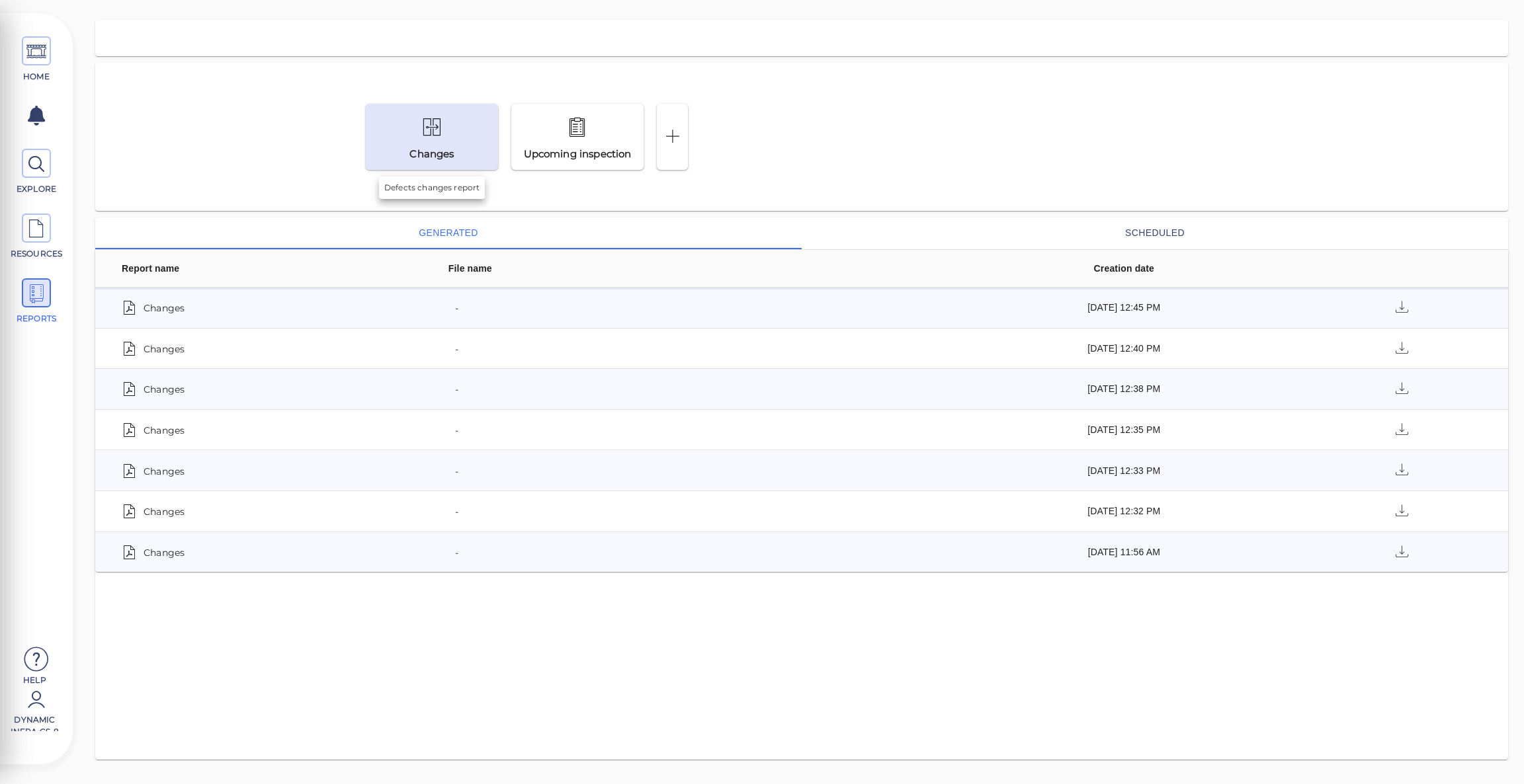
click at [459, 129] on div at bounding box center [431, 127] width 65 height 31
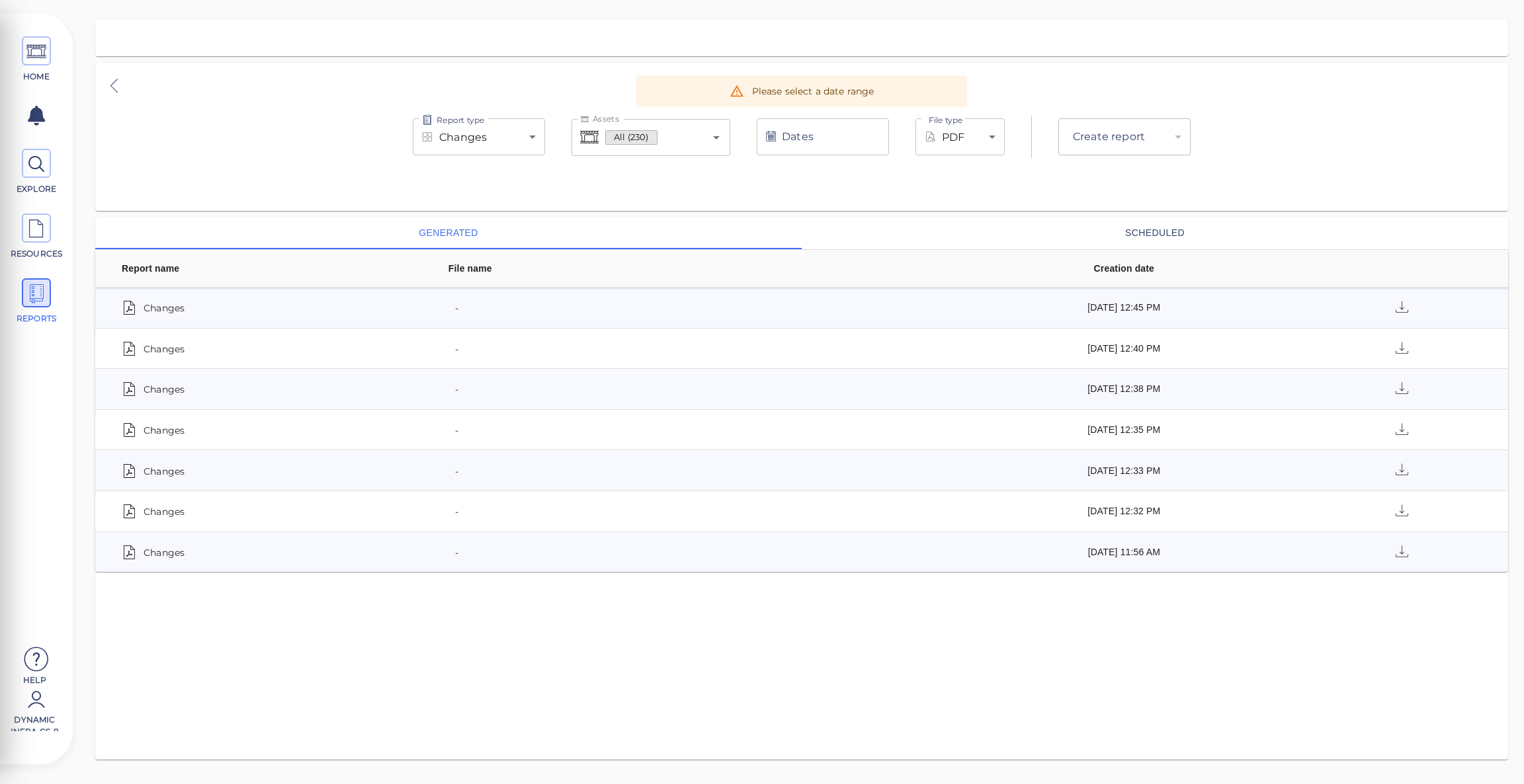
click at [815, 142] on input "Dates" at bounding box center [822, 137] width 132 height 37
click at [245, 177] on div "Report type Changes deltas Report type Assets All (230) Assets Dates Dates Last…" at bounding box center [802, 136] width 1412 height 148
click at [116, 87] on icon at bounding box center [114, 86] width 17 height 19
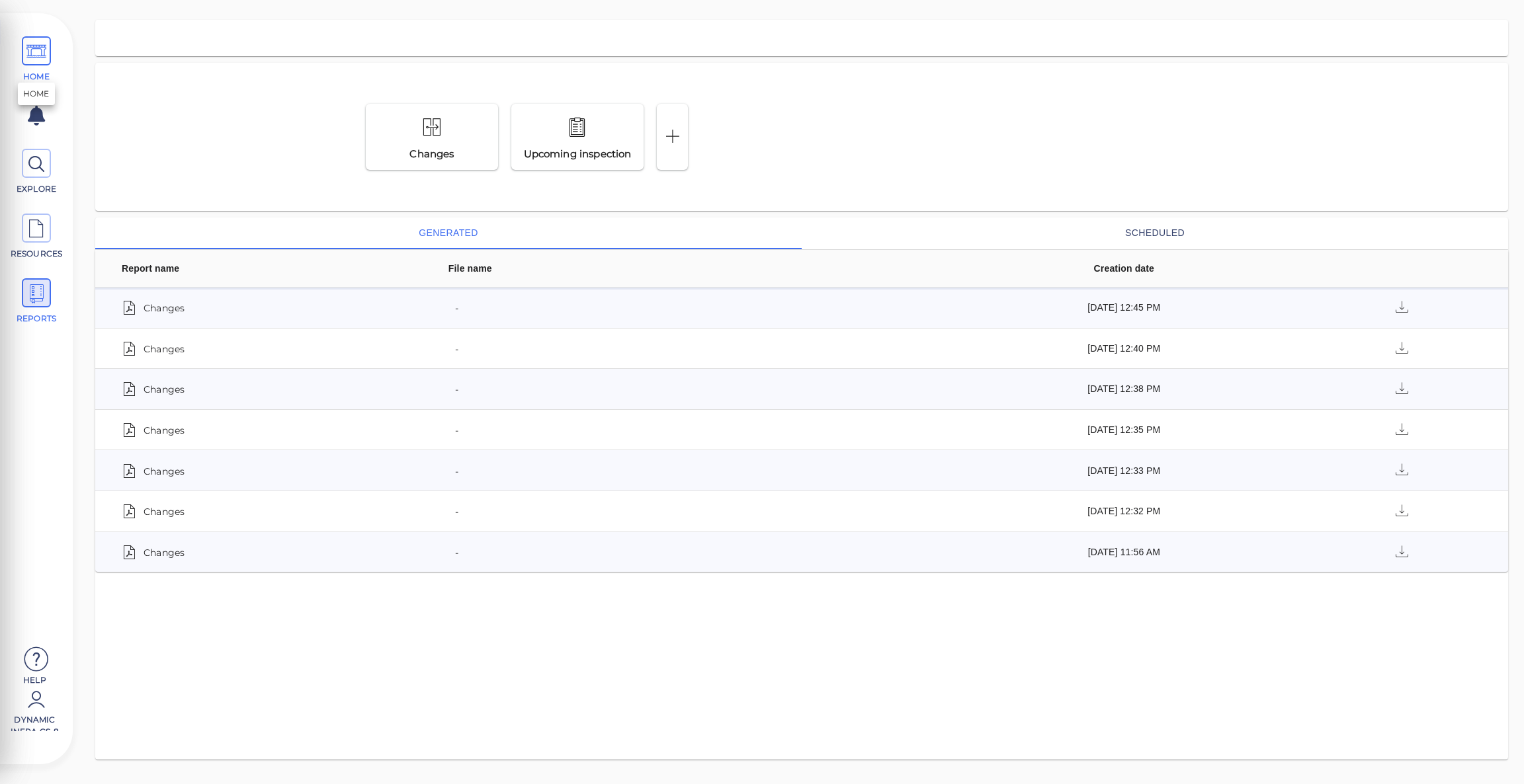
click at [19, 42] on span "HOME" at bounding box center [35, 59] width 59 height 46
